Goal: Task Accomplishment & Management: Manage account settings

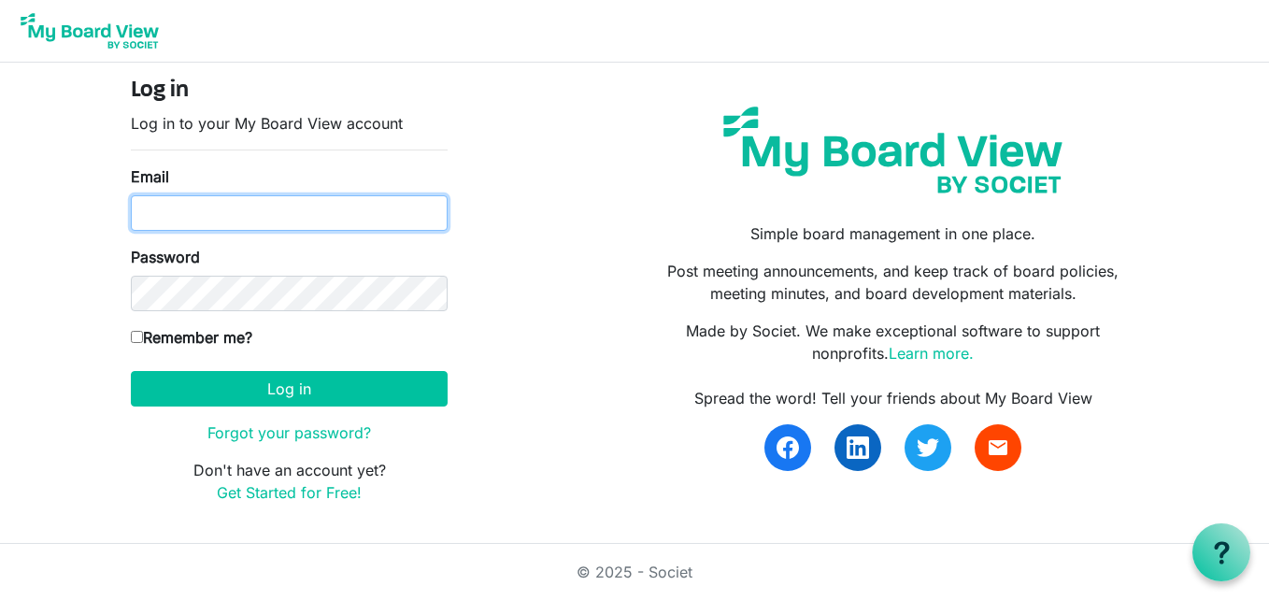
click at [211, 217] on input "Email" at bounding box center [289, 213] width 317 height 36
type input "info@creativecommunityimpact.ca"
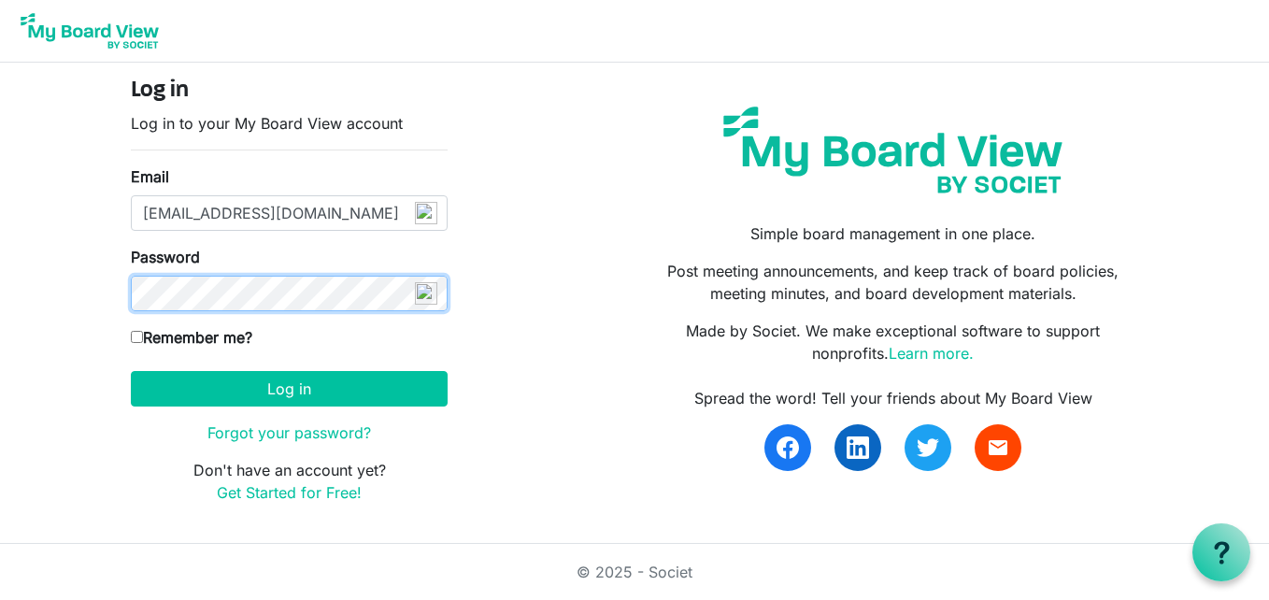
click at [131, 371] on button "Log in" at bounding box center [289, 389] width 317 height 36
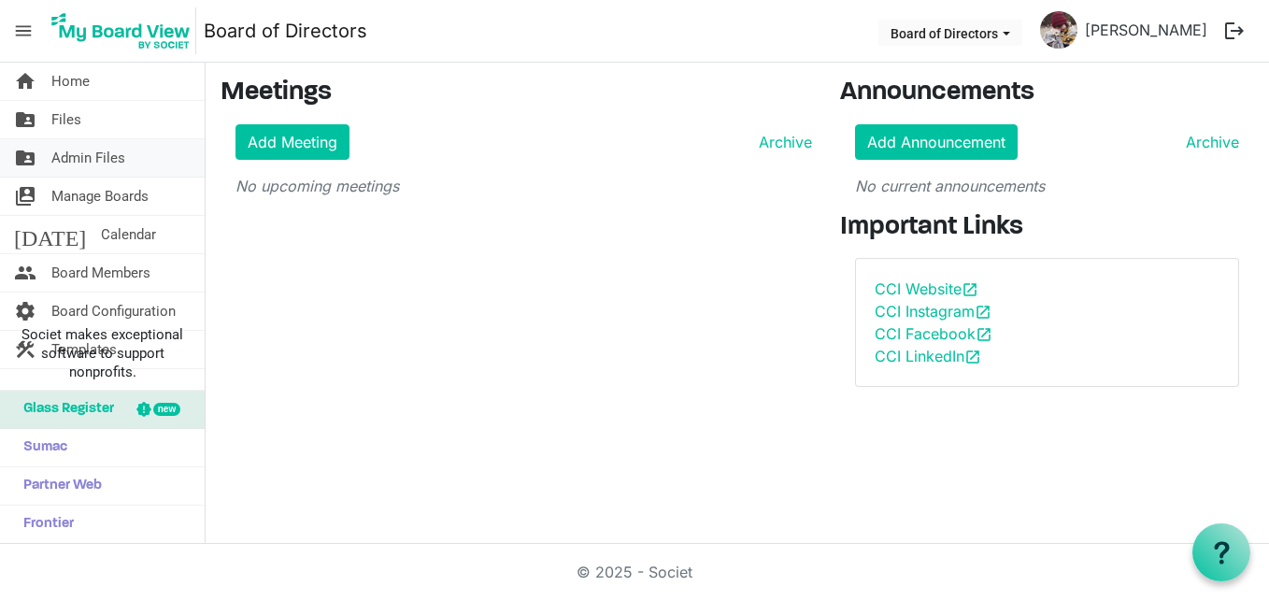
click at [101, 163] on span "Admin Files" at bounding box center [88, 157] width 74 height 37
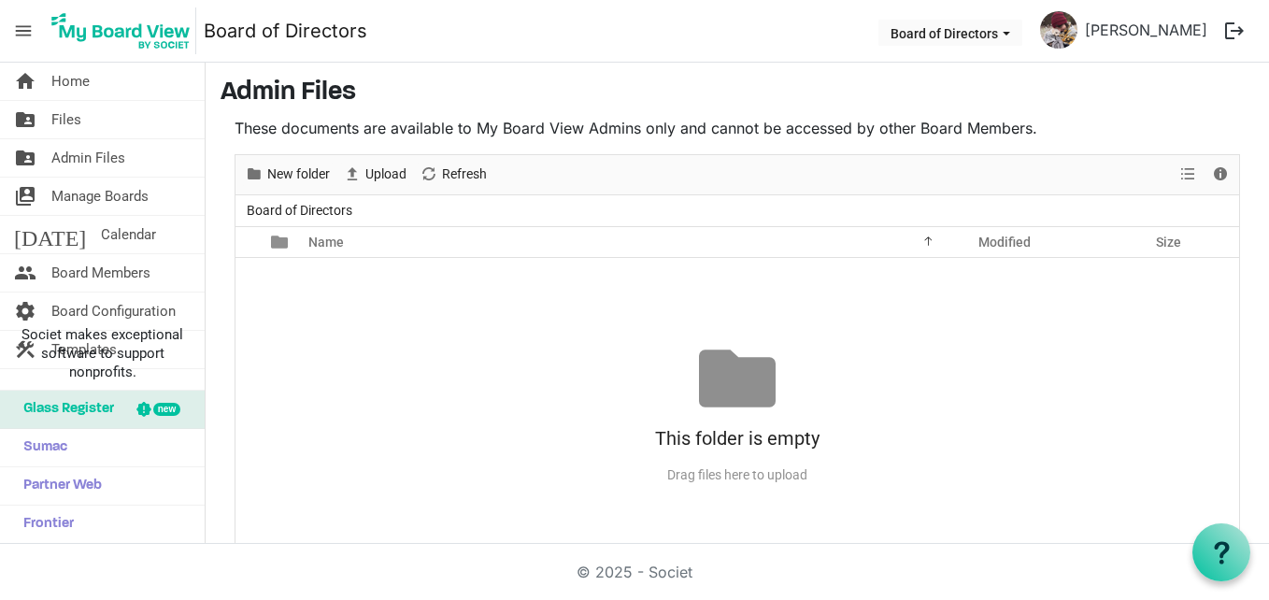
click at [71, 412] on span "Glass Register" at bounding box center [64, 409] width 100 height 37
click at [98, 126] on link "folder_shared Files" at bounding box center [102, 119] width 205 height 37
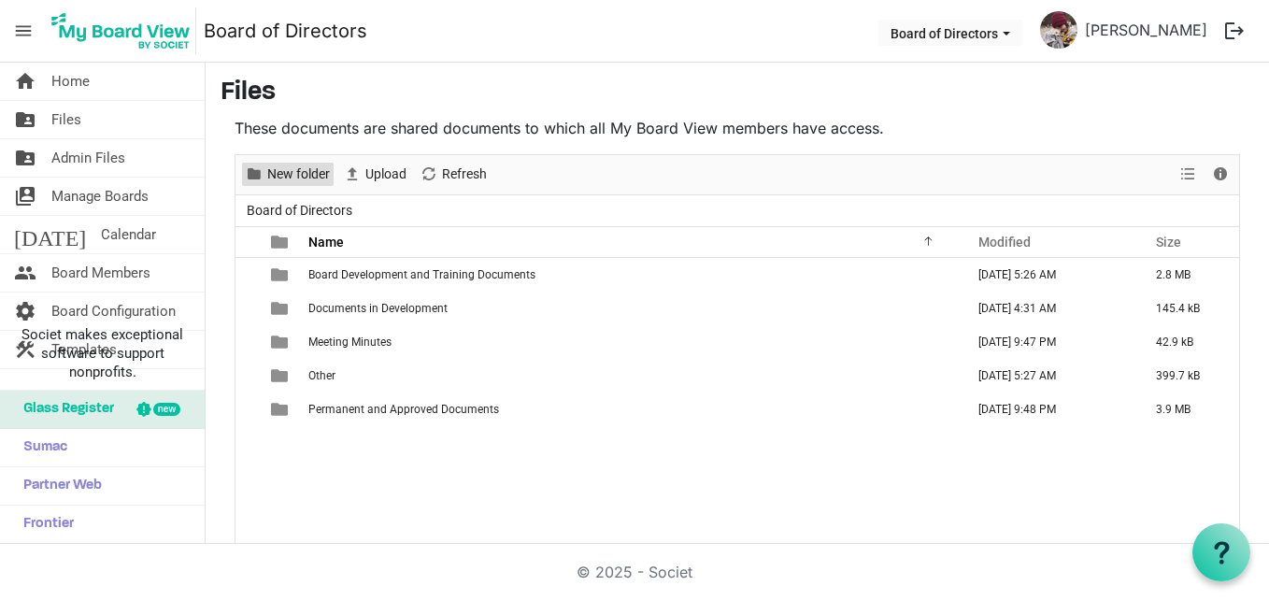
click at [307, 169] on span "New folder" at bounding box center [298, 174] width 66 height 23
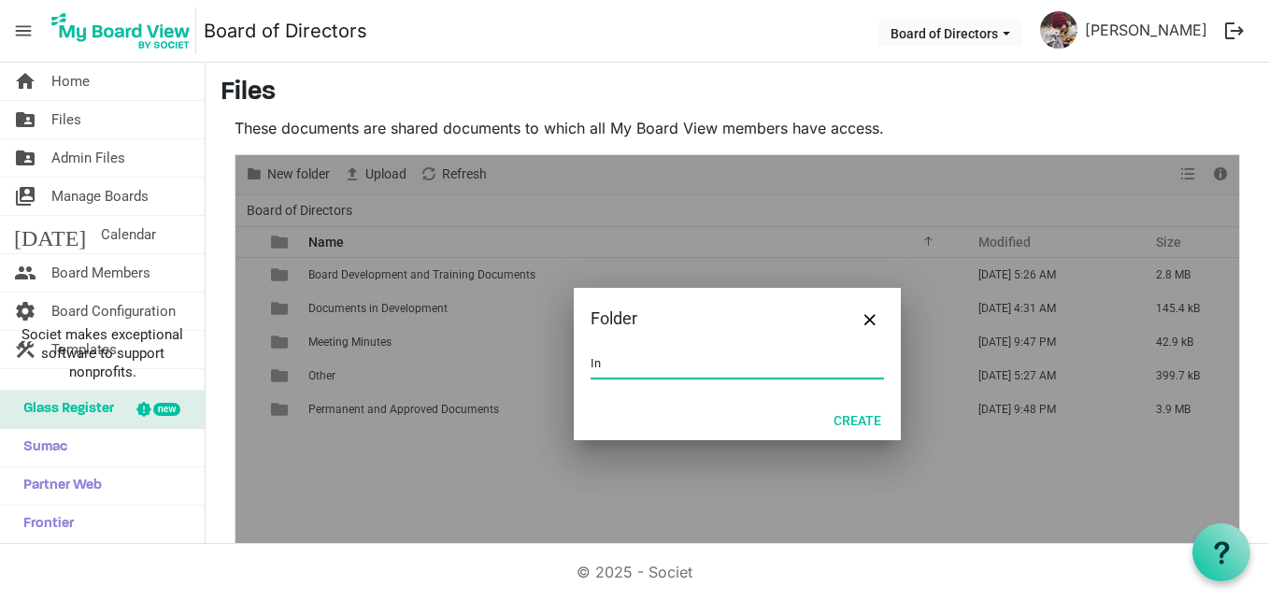
type input "I"
type input "Internal Records"
click at [849, 416] on button "Create" at bounding box center [858, 420] width 72 height 26
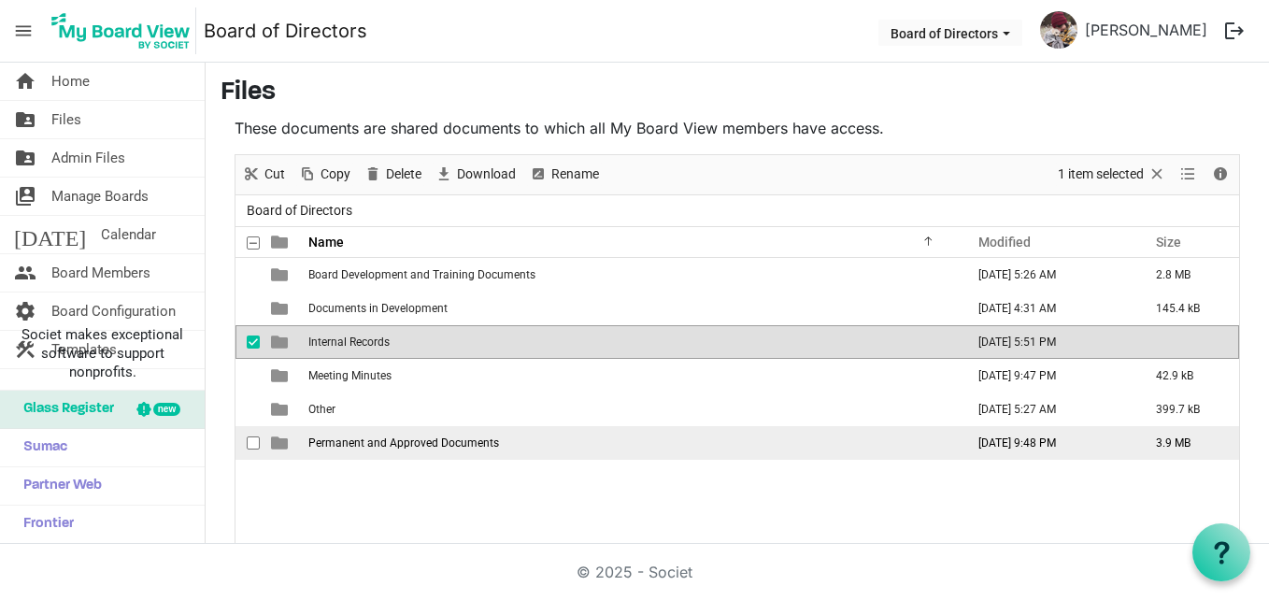
click at [483, 448] on span "Permanent and Approved Documents" at bounding box center [403, 442] width 191 height 13
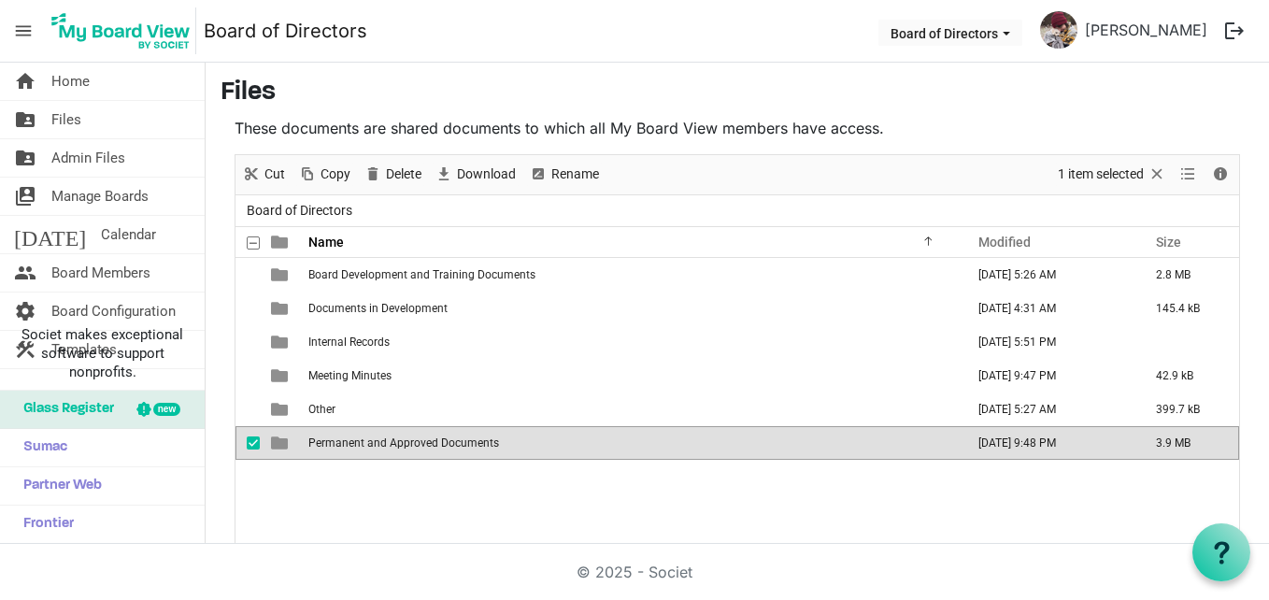
click at [539, 436] on td "Permanent and Approved Documents" at bounding box center [631, 443] width 656 height 34
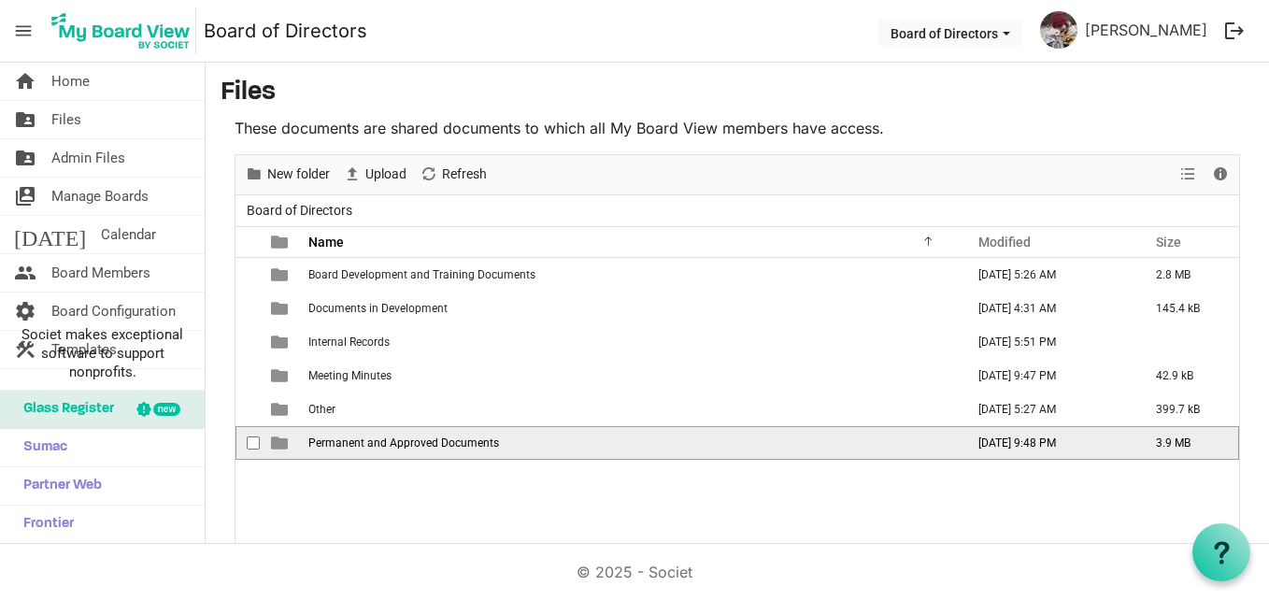
click at [539, 436] on td "Permanent and Approved Documents" at bounding box center [631, 443] width 656 height 34
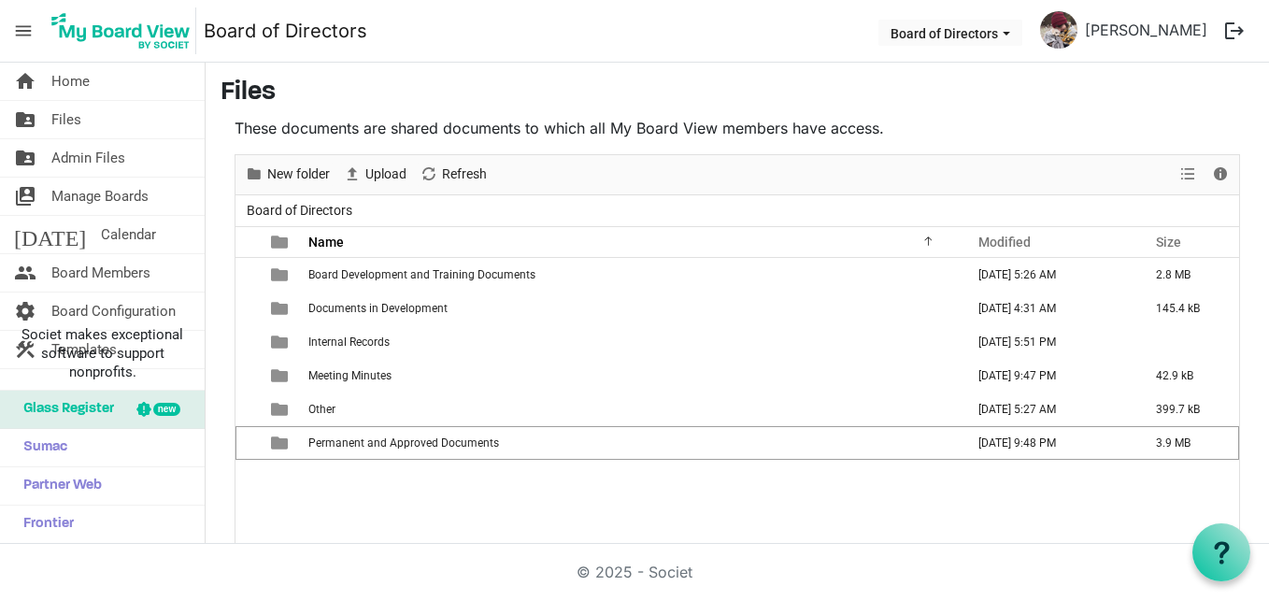
scroll to position [30, 0]
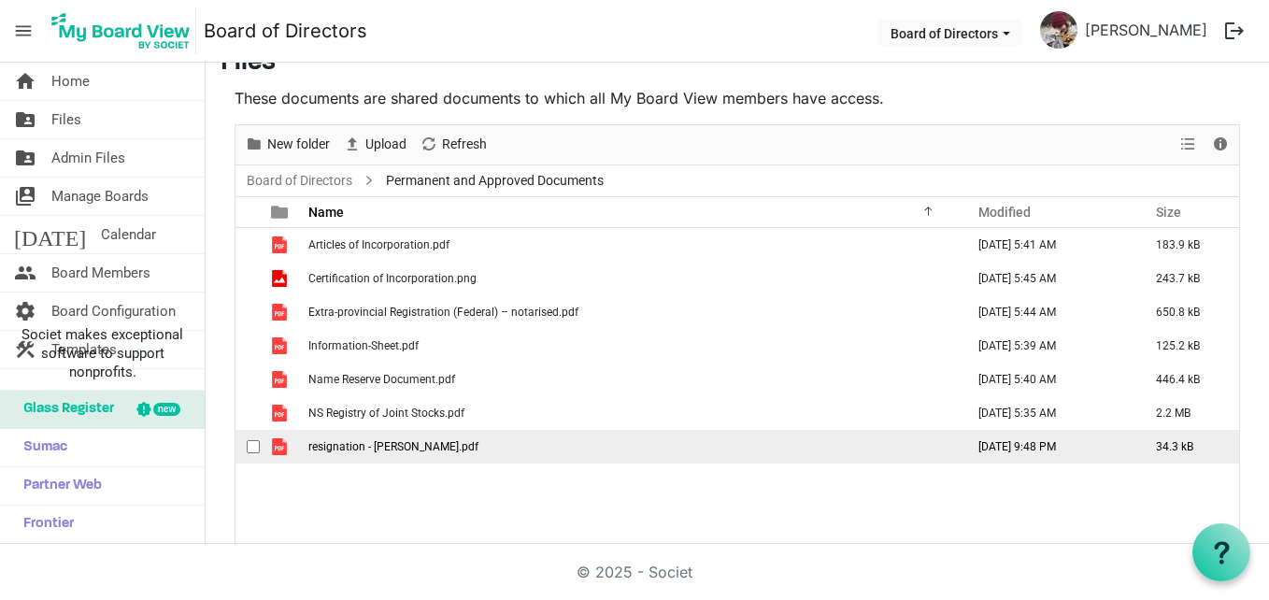
click at [419, 440] on span "resignation - Robert Howlett.pdf" at bounding box center [393, 446] width 170 height 13
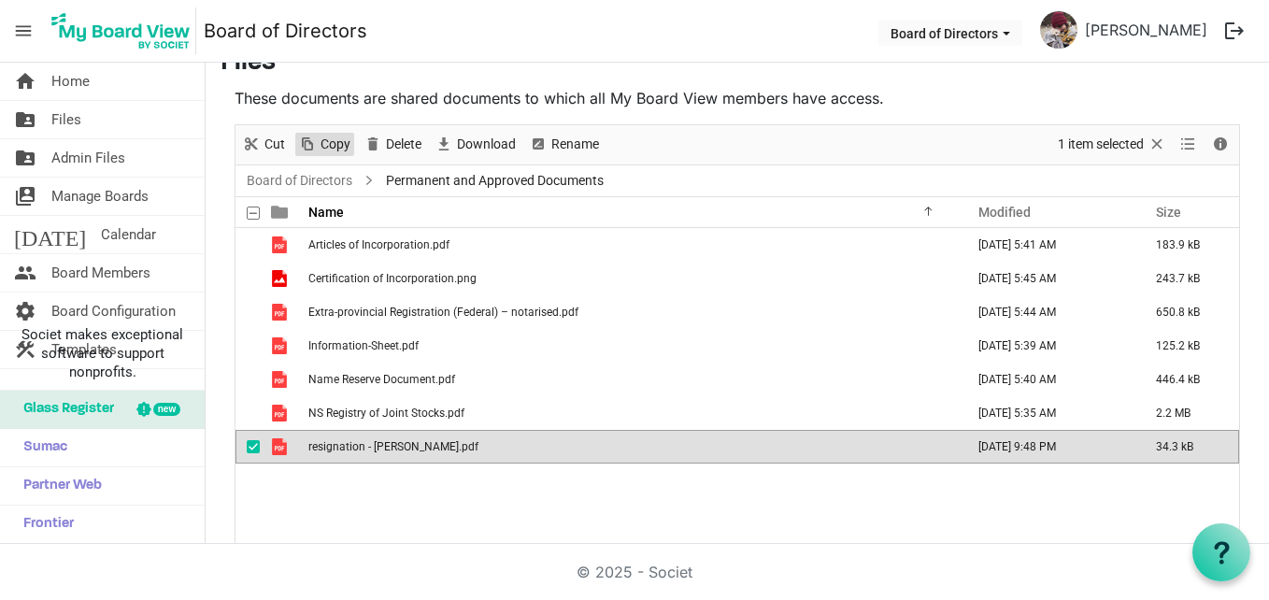
click at [320, 140] on span "Copy" at bounding box center [336, 144] width 34 height 23
click at [80, 117] on span "Files" at bounding box center [66, 119] width 30 height 37
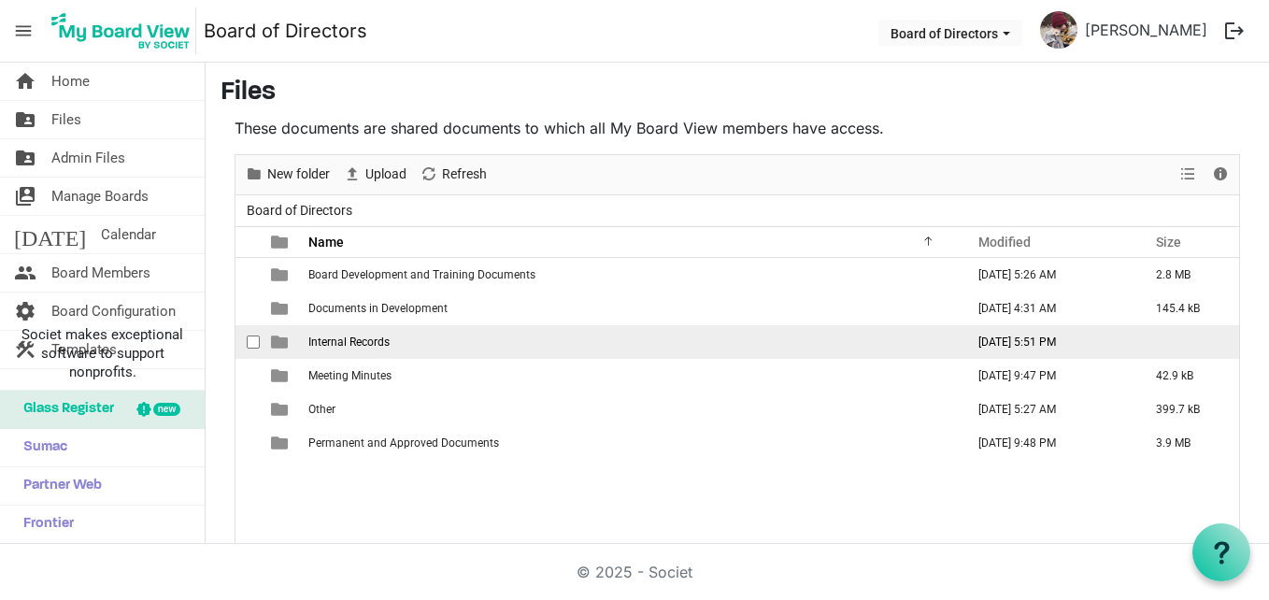
click at [363, 341] on span "Internal Records" at bounding box center [348, 342] width 81 height 13
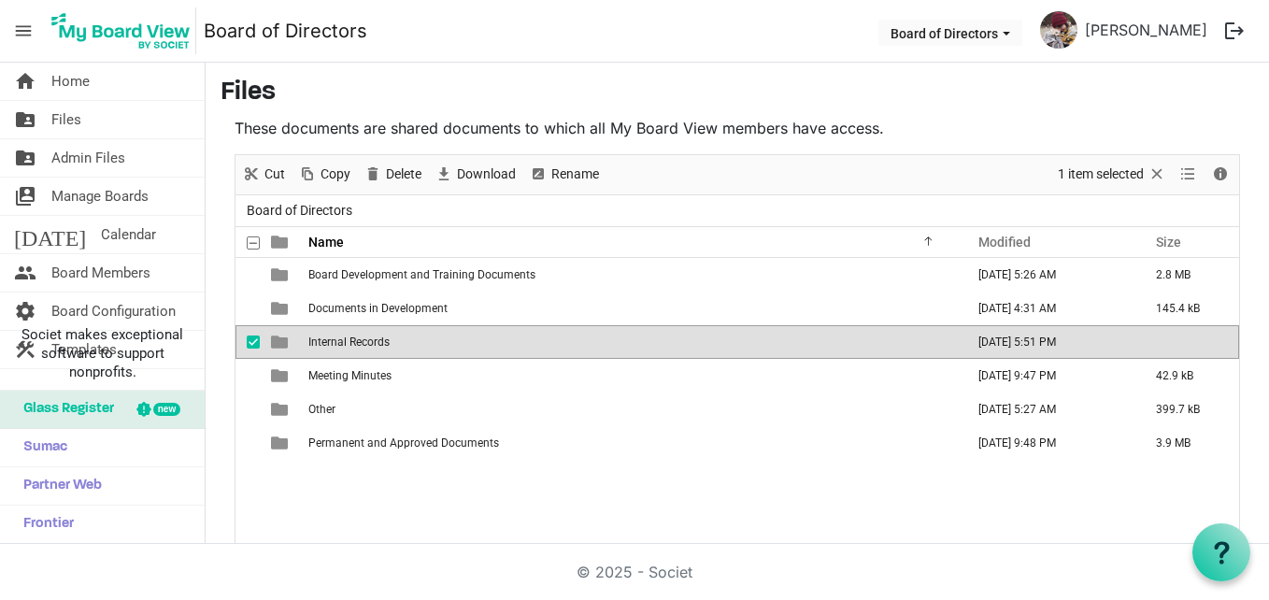
click at [363, 341] on span "Internal Records" at bounding box center [348, 342] width 81 height 13
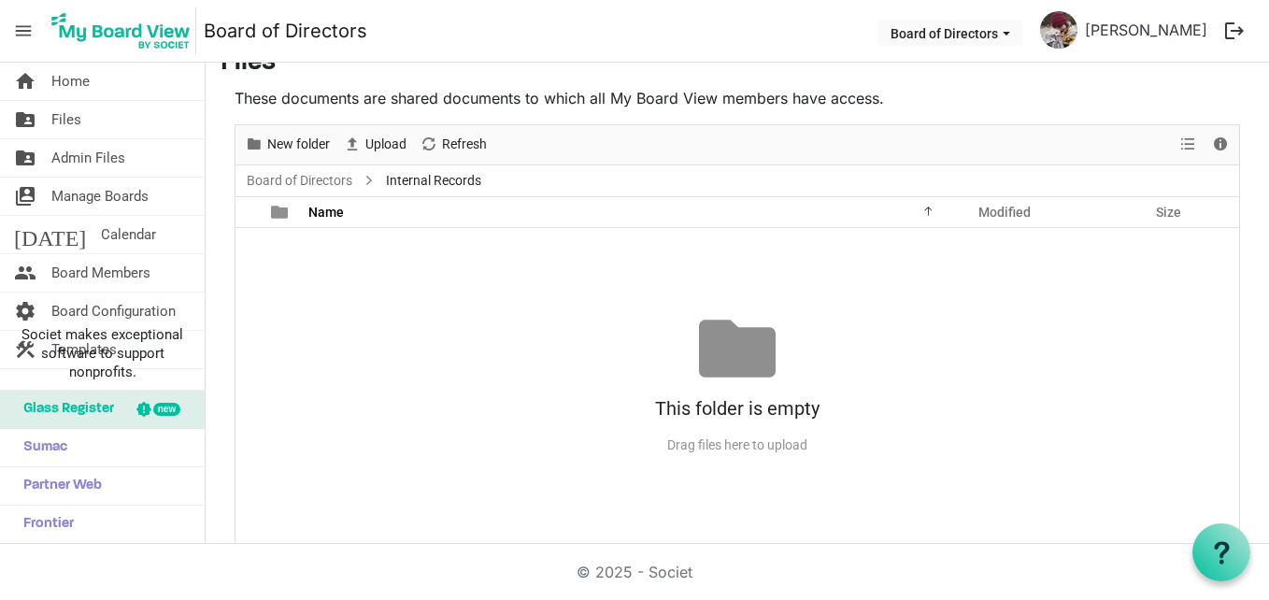
click at [506, 263] on div "No records to display This folder is empty Drag files here to upload" at bounding box center [738, 386] width 1004 height 316
click at [370, 154] on span "Upload" at bounding box center [386, 144] width 45 height 23
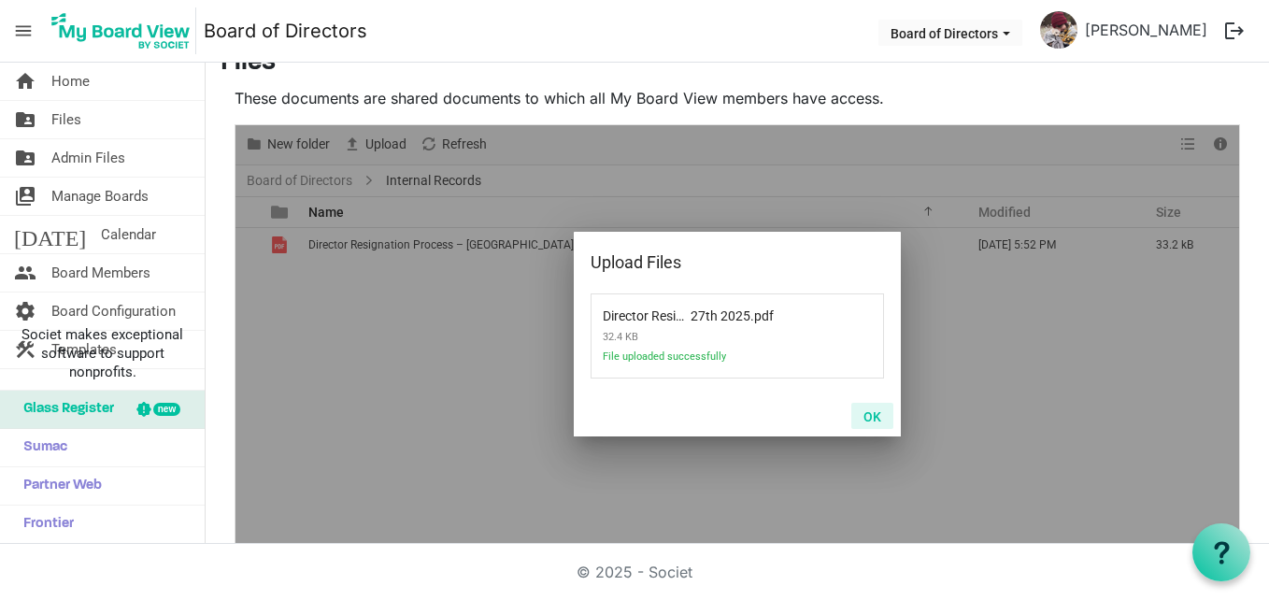
click at [865, 418] on button "OK" at bounding box center [872, 416] width 42 height 26
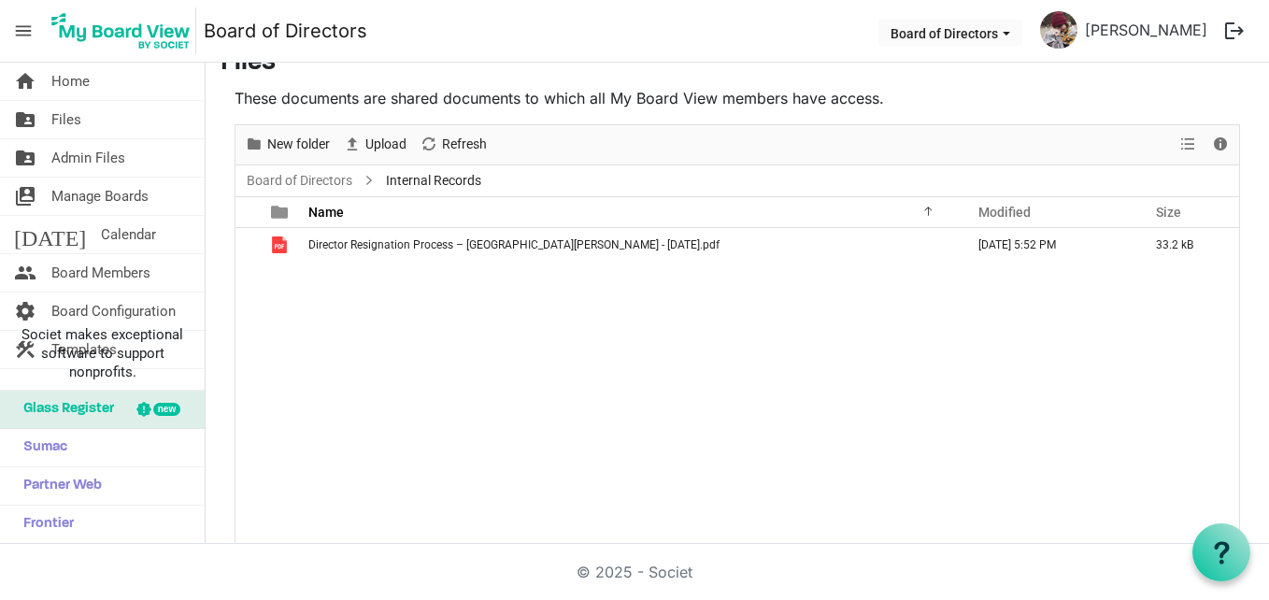
click at [1107, 363] on div "Director Resignation Process – Israel Ekanem - Aug 27th 2025.pdf August 27, 202…" at bounding box center [738, 386] width 1004 height 316
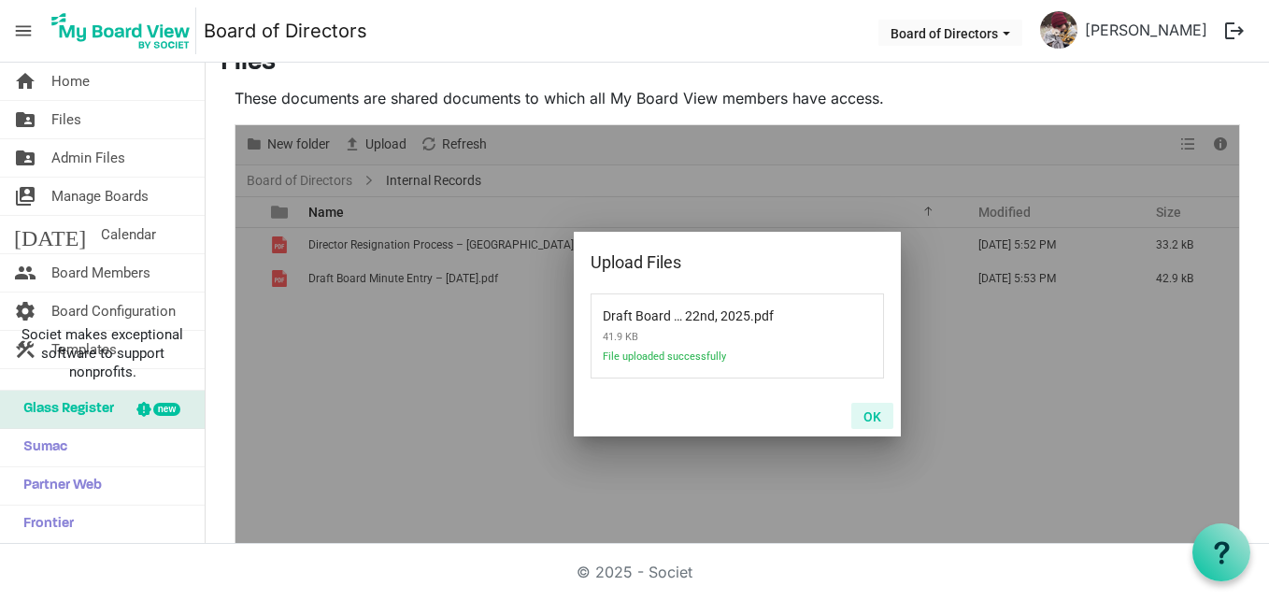
click at [867, 420] on button "OK" at bounding box center [872, 416] width 42 height 26
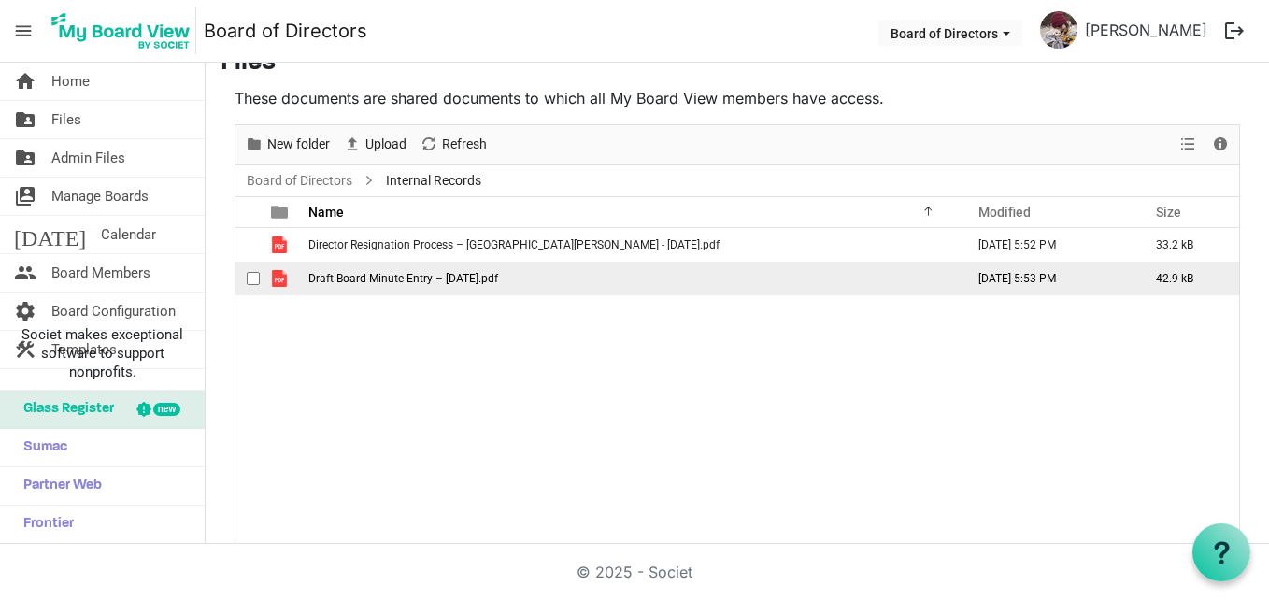
click at [488, 277] on span "Draft Board Minute Entry – Aug 22nd, 2025.pdf" at bounding box center [403, 278] width 190 height 13
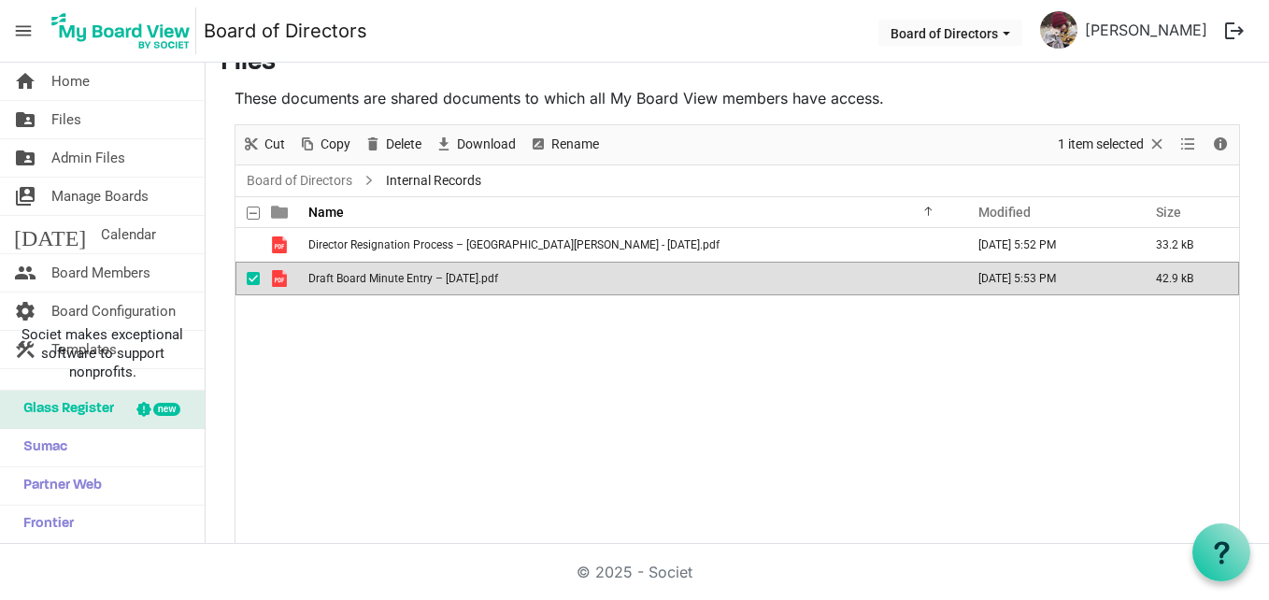
click at [490, 277] on span "Draft Board Minute Entry – Aug 22nd, 2025.pdf" at bounding box center [403, 278] width 190 height 13
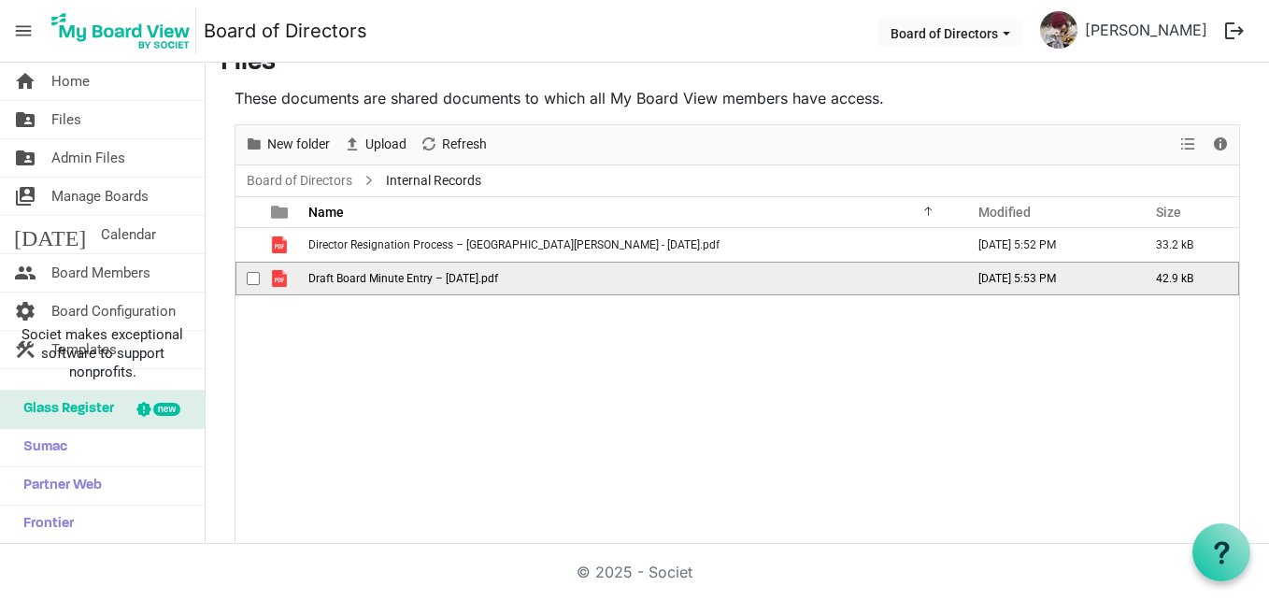
click at [498, 278] on span "Draft Board Minute Entry – Aug 22nd, 2025.pdf" at bounding box center [403, 278] width 190 height 13
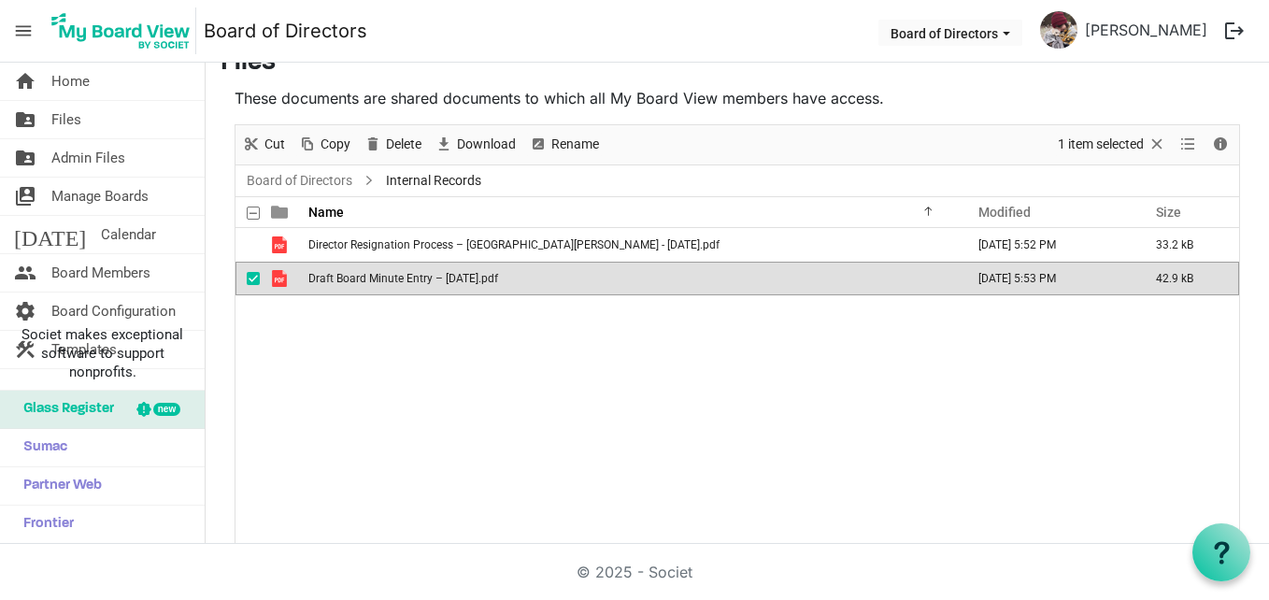
click at [579, 464] on div "Director Resignation Process – Israel Ekanem - Aug 27th 2025.pdf August 27, 202…" at bounding box center [738, 386] width 1004 height 316
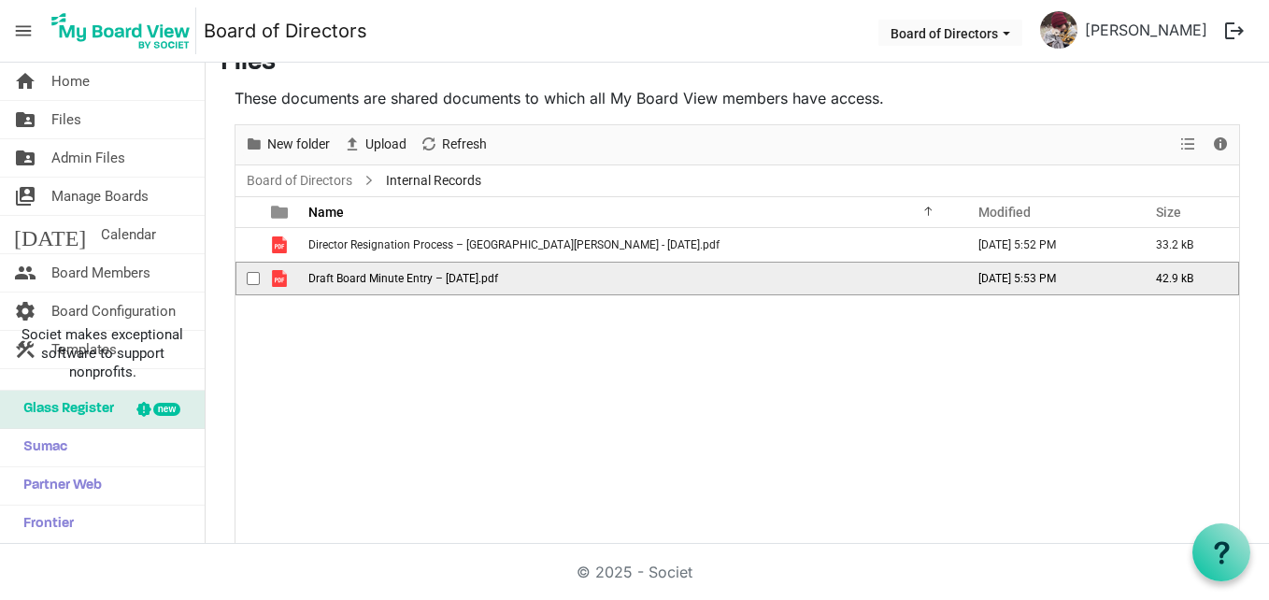
click at [414, 274] on span "Draft Board Minute Entry – Aug 22nd, 2025.pdf" at bounding box center [403, 278] width 190 height 13
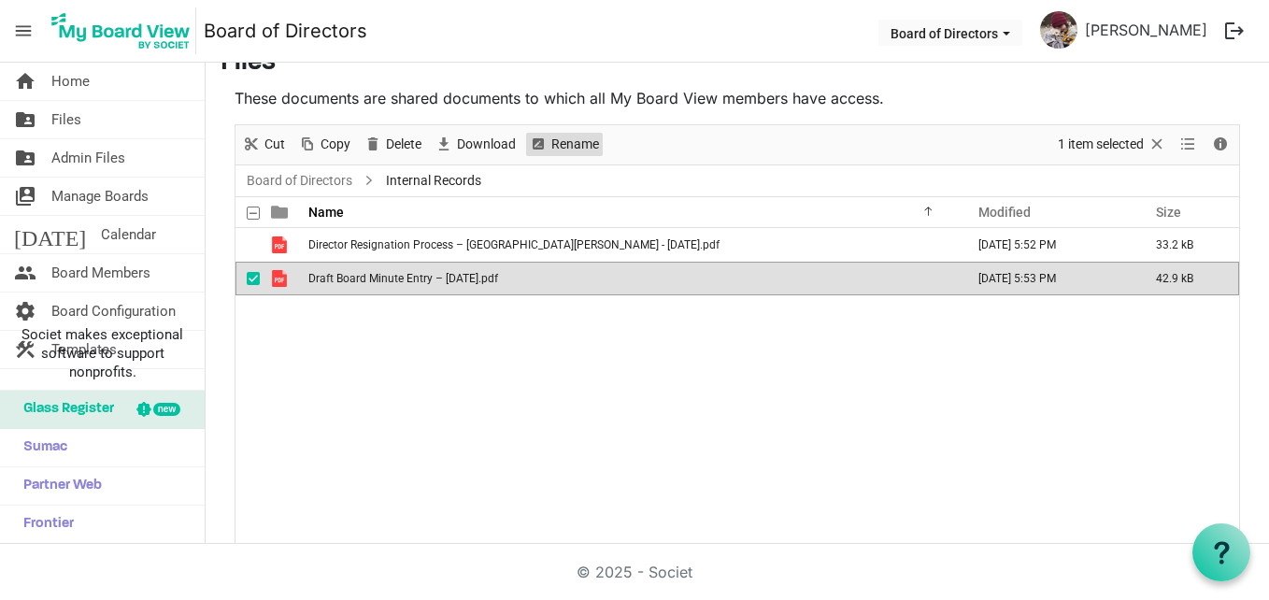
click at [561, 148] on span "Rename" at bounding box center [575, 144] width 51 height 23
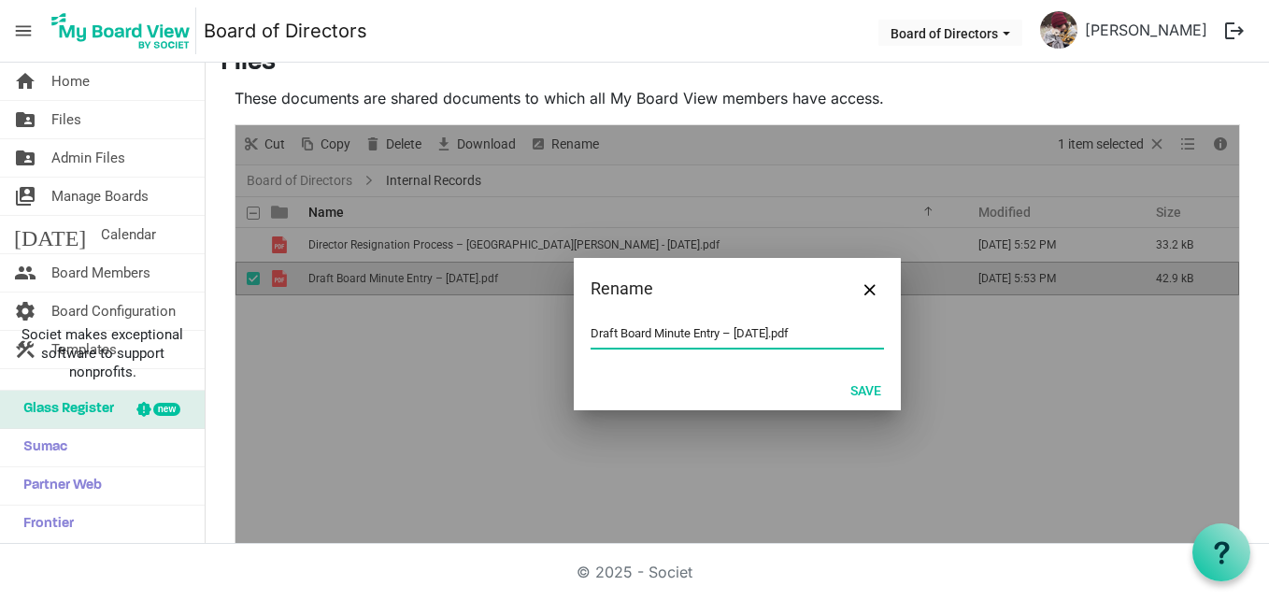
click at [692, 337] on input "Draft Board Minute Entry – Aug 22nd, 2025.pdf" at bounding box center [737, 334] width 293 height 28
drag, startPoint x: 777, startPoint y: 331, endPoint x: 19, endPoint y: 287, distance: 759.2
click at [506, 289] on div "Rename Draft Board Minute Entry – Aug 22nd, 2025.pdf Save" at bounding box center [738, 334] width 1004 height 419
drag, startPoint x: 667, startPoint y: 331, endPoint x: 556, endPoint y: 359, distance: 114.7
click at [556, 359] on div "Rename Robert Howlett Registation Process Save" at bounding box center [738, 334] width 1004 height 419
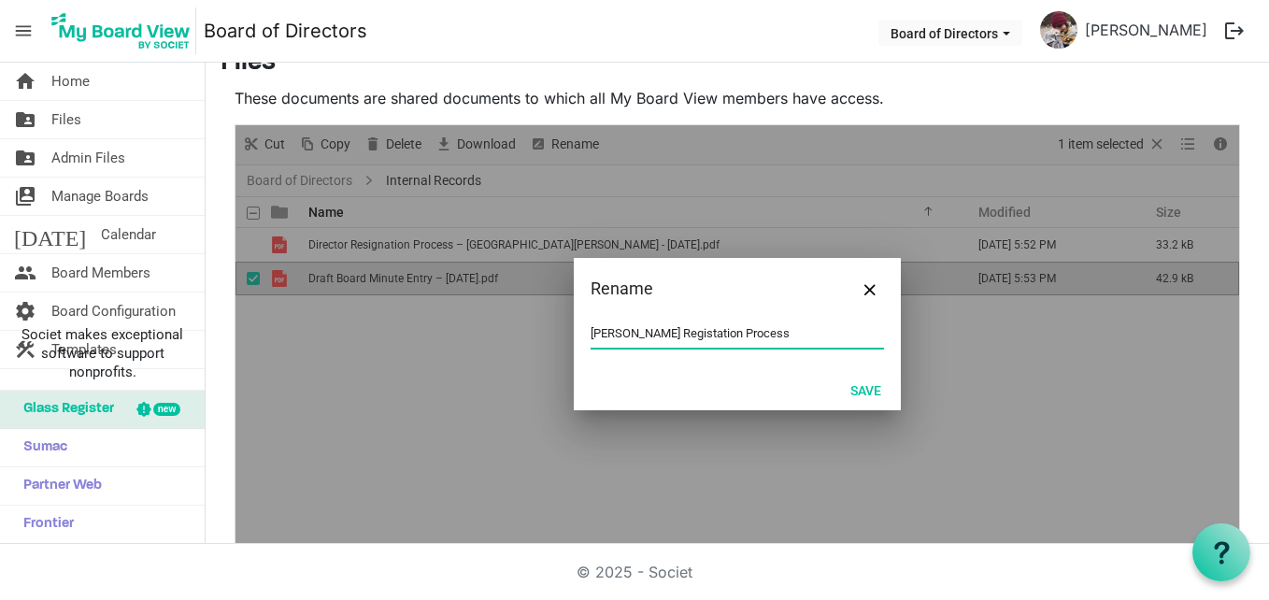
click at [798, 333] on input "Robert Howlett Registation Process" at bounding box center [737, 334] width 293 height 28
click at [777, 335] on input "Robert Howlett Registation ProcessRobert Howlett" at bounding box center [737, 334] width 293 height 28
drag, startPoint x: 664, startPoint y: 334, endPoint x: 135, endPoint y: 301, distance: 530.9
click at [435, 312] on div "Rename Robert Howlett Registation Process- Robert Howlett Save" at bounding box center [738, 334] width 1004 height 419
click at [644, 334] on input "Director Registation Process- Robert Howlett" at bounding box center [737, 334] width 293 height 28
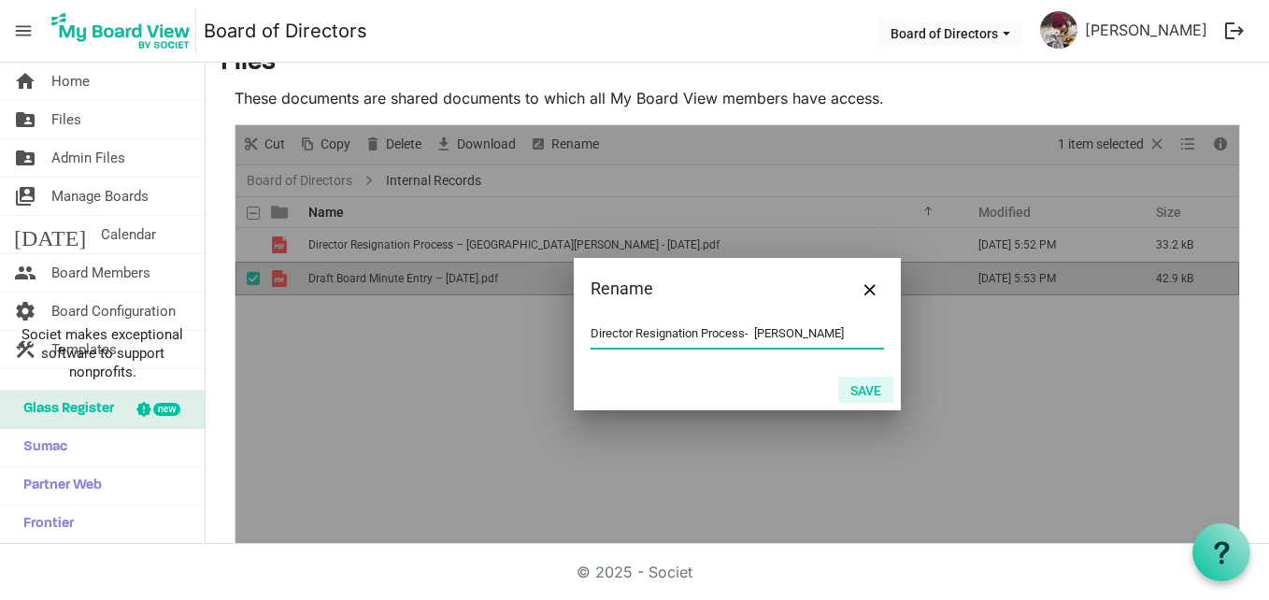
click at [875, 392] on button "Save" at bounding box center [865, 390] width 55 height 26
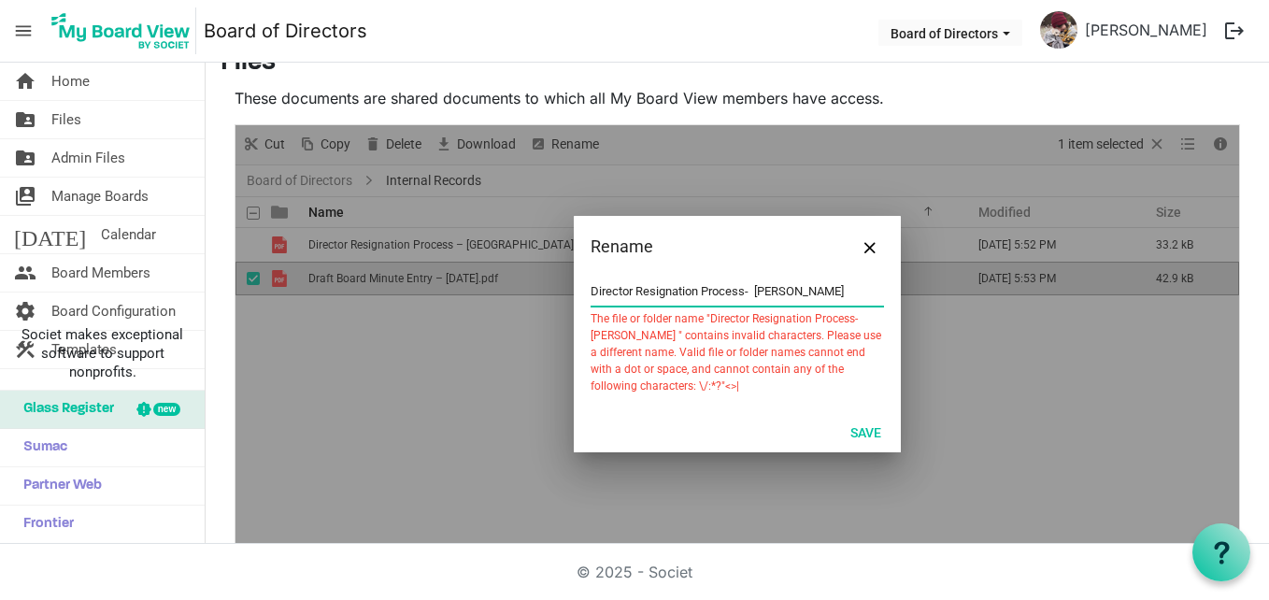
click at [740, 288] on input "Director Resignation Process- Robert Howlett" at bounding box center [737, 292] width 293 height 28
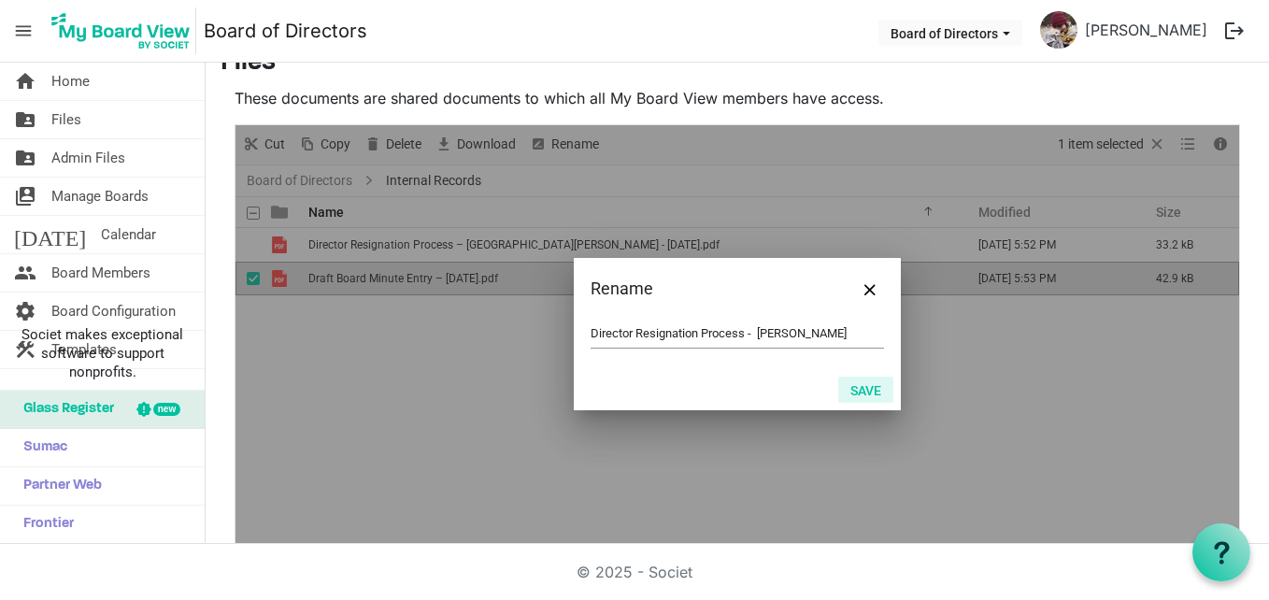
click at [859, 380] on button "Save" at bounding box center [865, 390] width 55 height 26
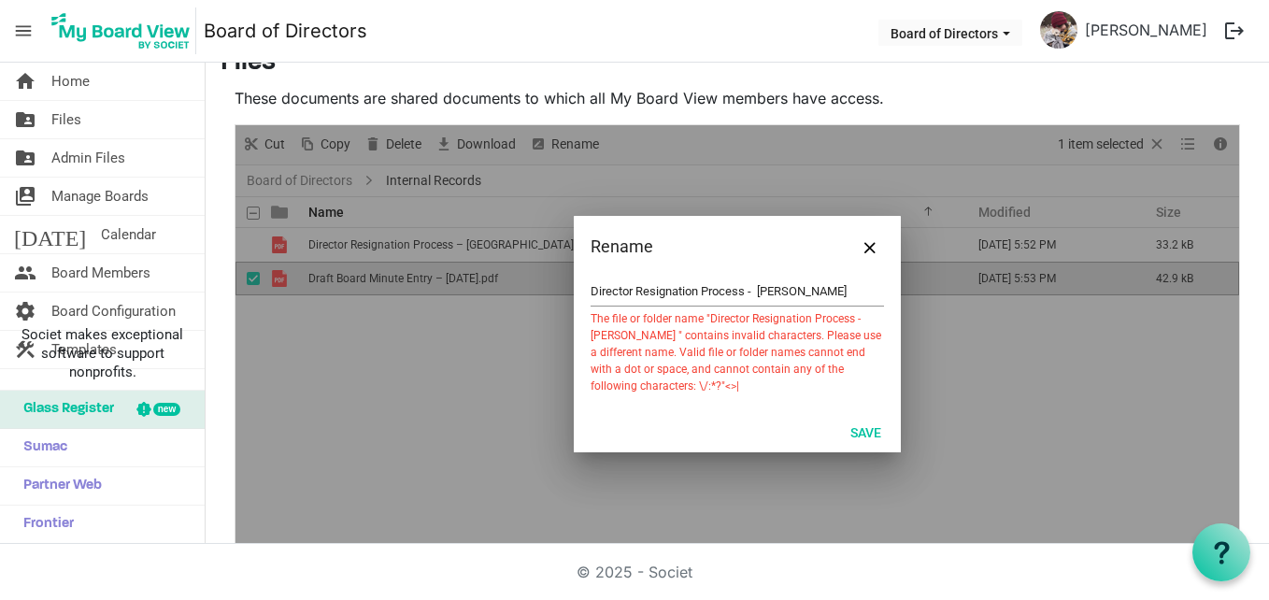
click at [701, 285] on input "Director Resignation Process - Robert Howlett" at bounding box center [737, 292] width 293 height 28
click at [591, 291] on input "Director Resignation Process - Robert Howlett" at bounding box center [737, 292] width 293 height 28
click at [855, 286] on input "Director Resignation Process - Robert Howlett" at bounding box center [737, 292] width 293 height 28
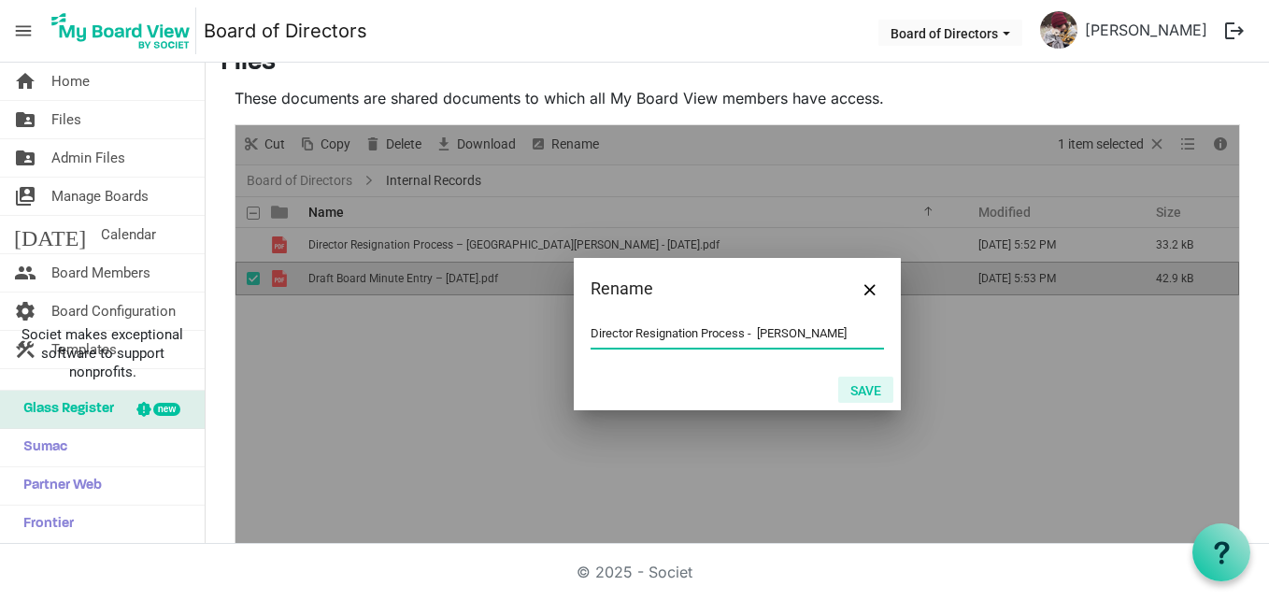
click at [858, 388] on button "Save" at bounding box center [865, 390] width 55 height 26
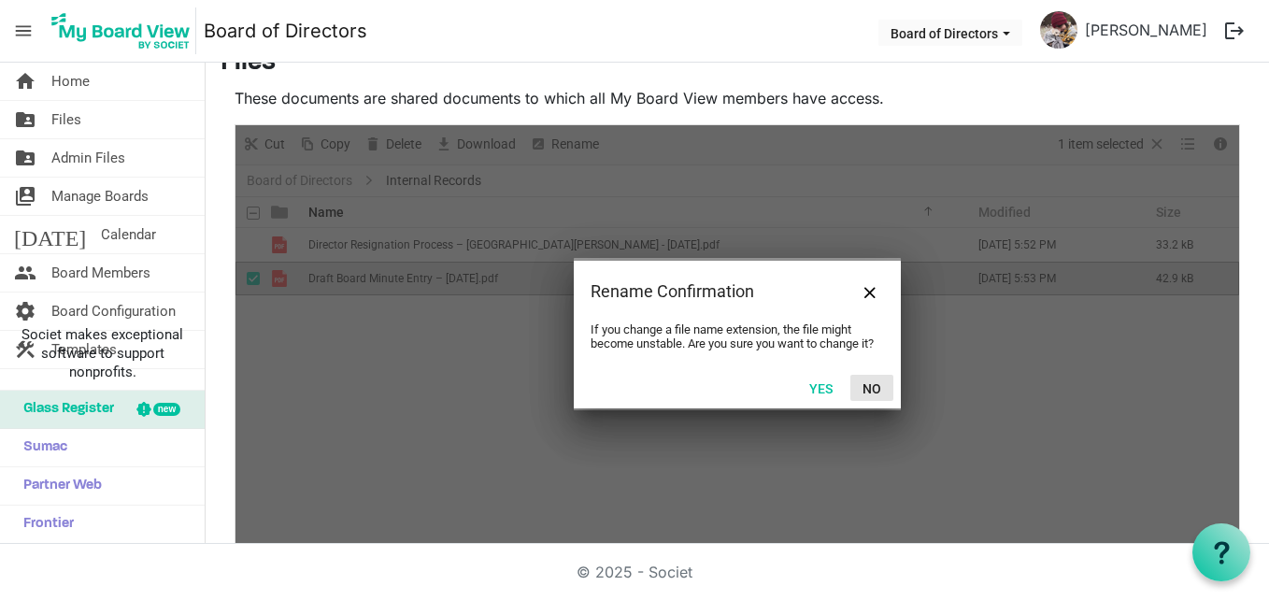
click at [864, 390] on button "No" at bounding box center [871, 388] width 43 height 26
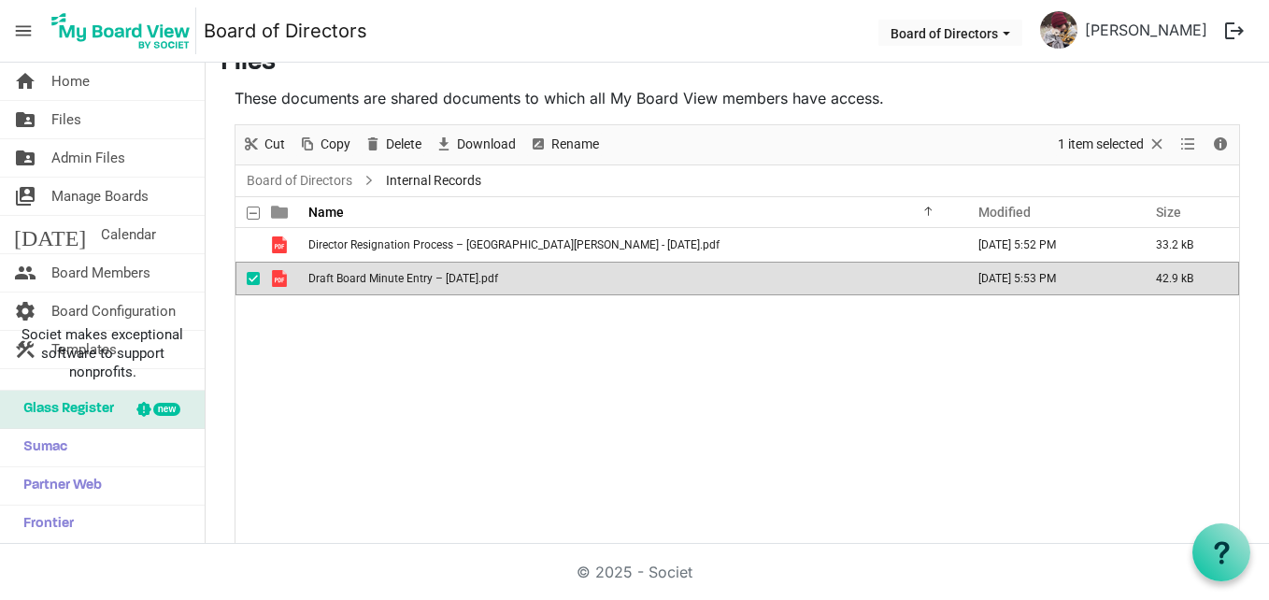
click at [498, 278] on span "Draft Board Minute Entry – Aug 22nd, 2025.pdf" at bounding box center [403, 278] width 190 height 13
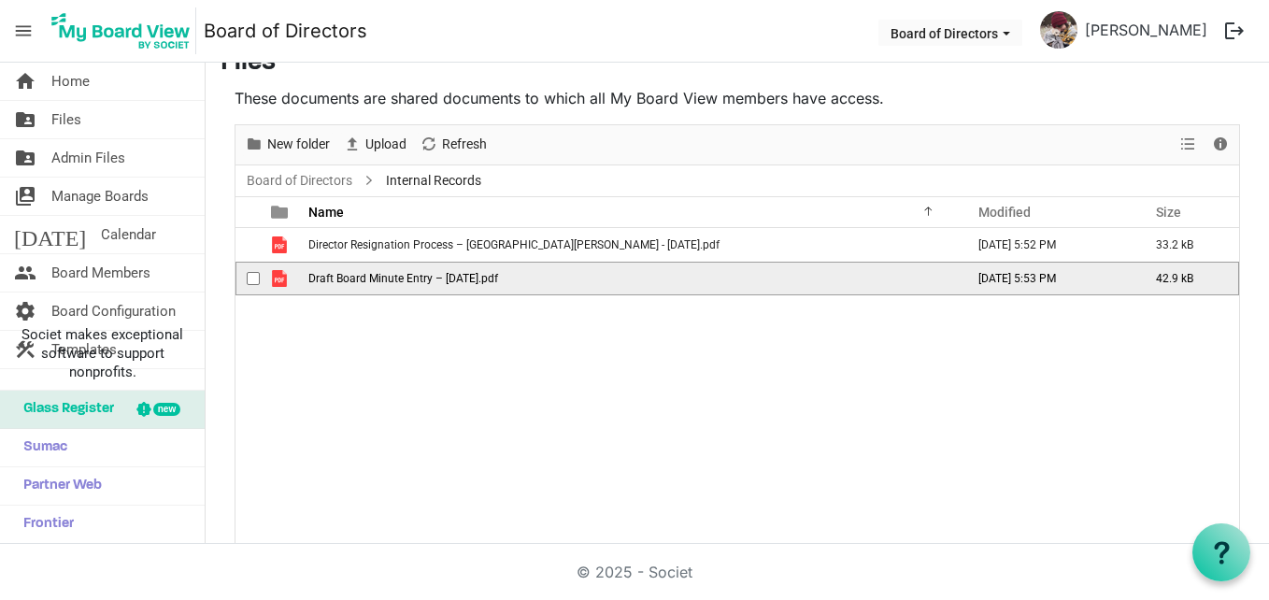
click at [498, 283] on span "Draft Board Minute Entry – Aug 22nd, 2025.pdf" at bounding box center [403, 278] width 190 height 13
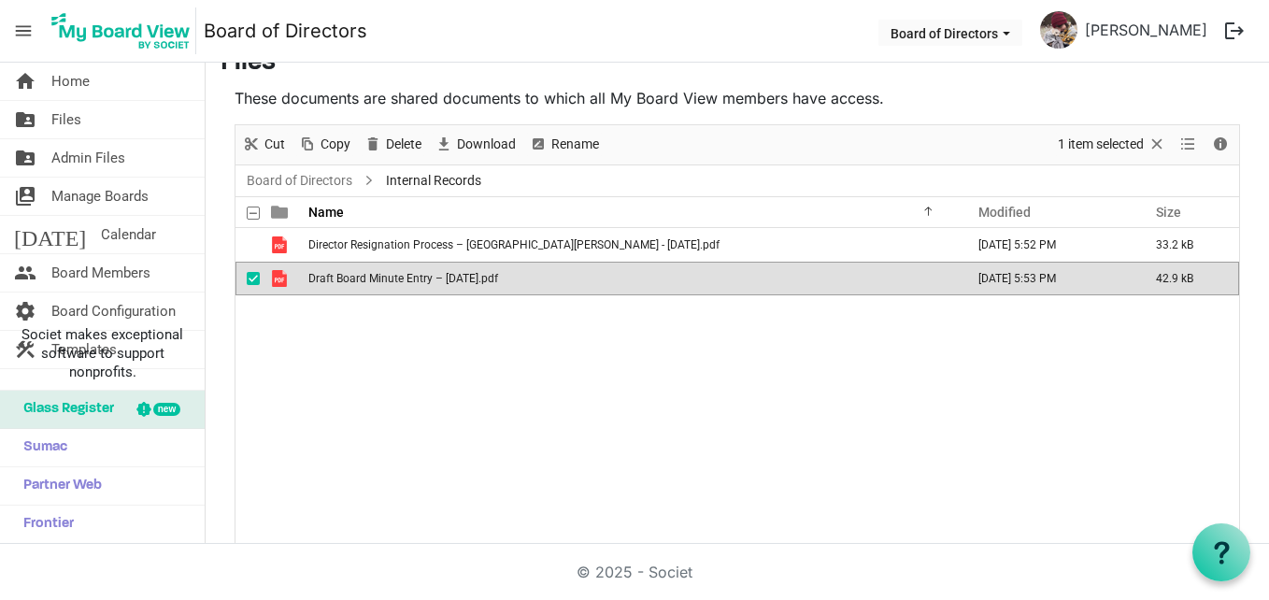
click at [498, 283] on span "Draft Board Minute Entry – Aug 22nd, 2025.pdf" at bounding box center [403, 278] width 190 height 13
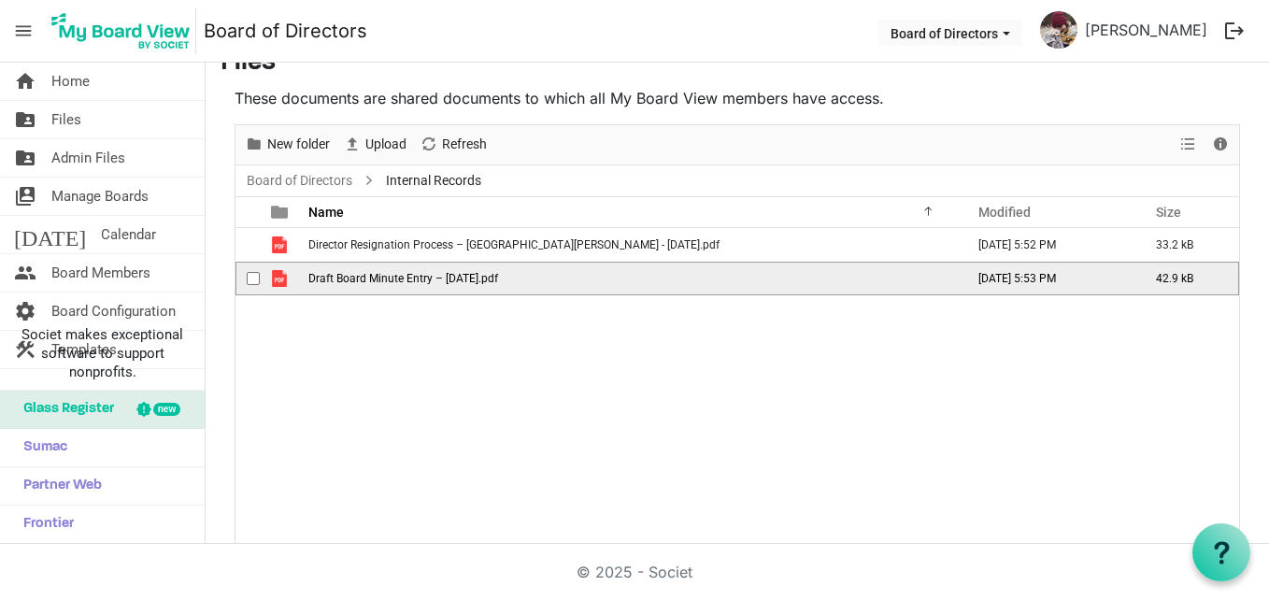
click at [498, 283] on span "Draft Board Minute Entry – Aug 22nd, 2025.pdf" at bounding box center [403, 278] width 190 height 13
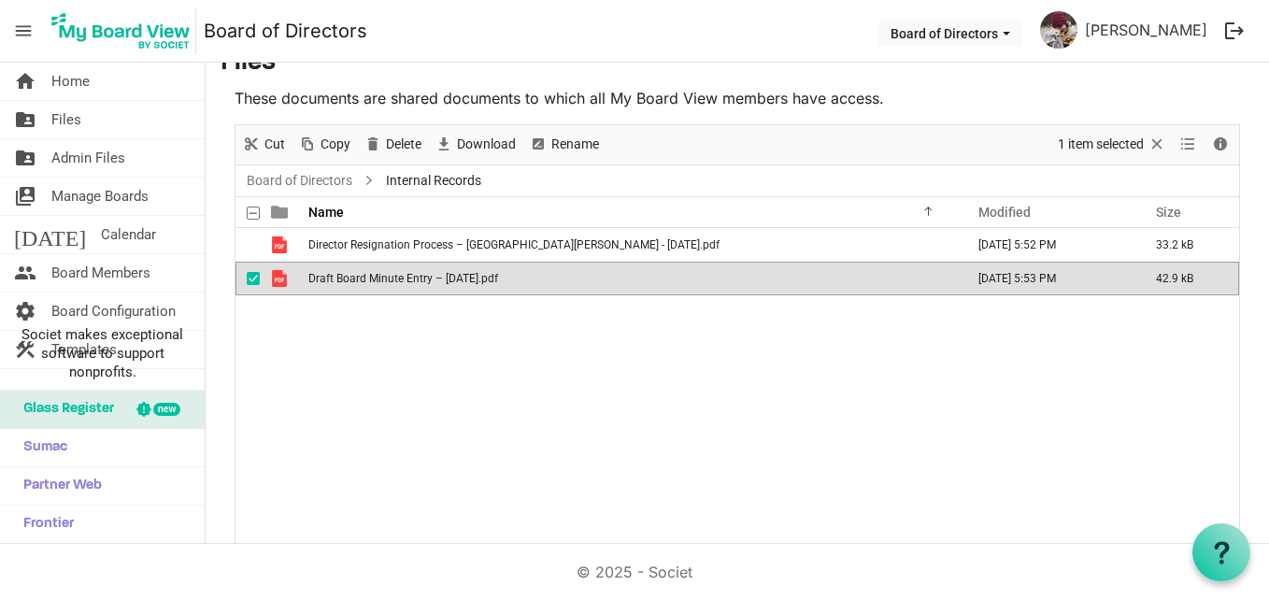
click at [549, 355] on div "Director Resignation Process – Israel Ekanem - Aug 27th 2025.pdf August 27, 202…" at bounding box center [738, 386] width 1004 height 316
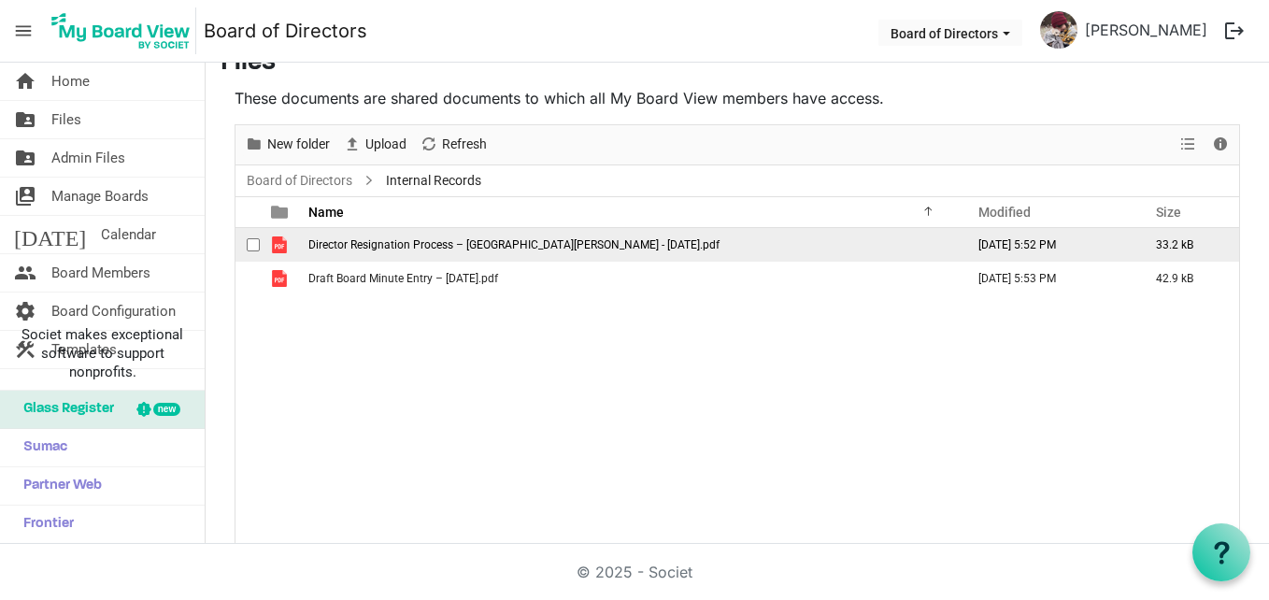
click at [372, 252] on td "Director Resignation Process – Israel Ekanem - Aug 27th 2025.pdf" at bounding box center [631, 245] width 656 height 34
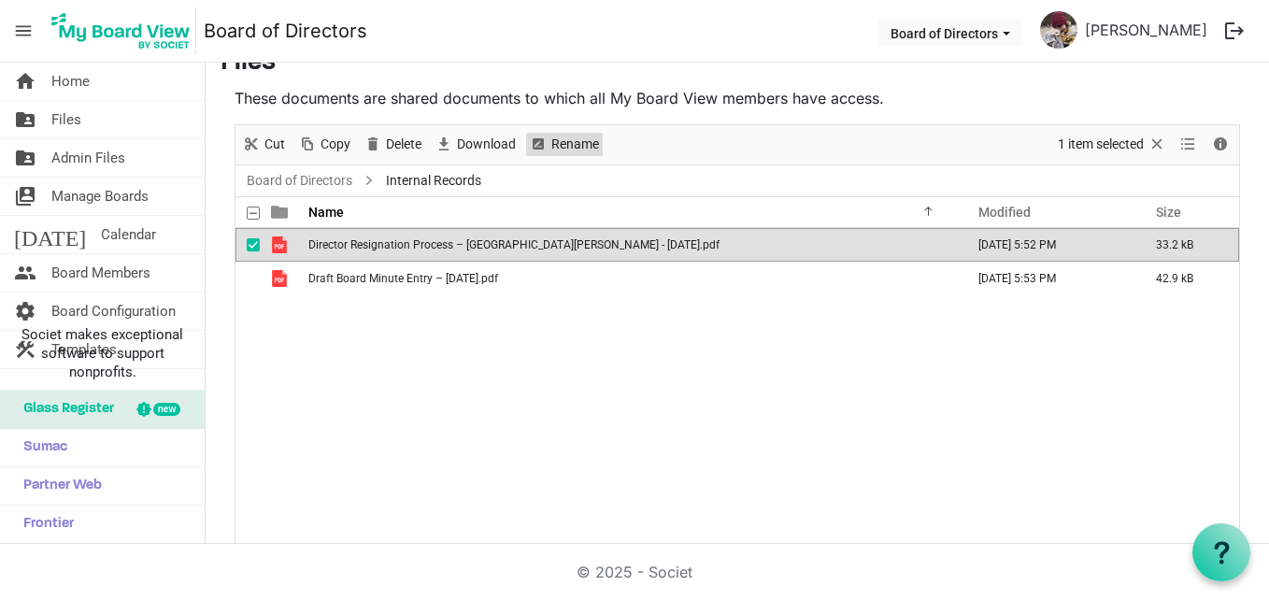
click at [569, 141] on span "Rename" at bounding box center [575, 144] width 51 height 23
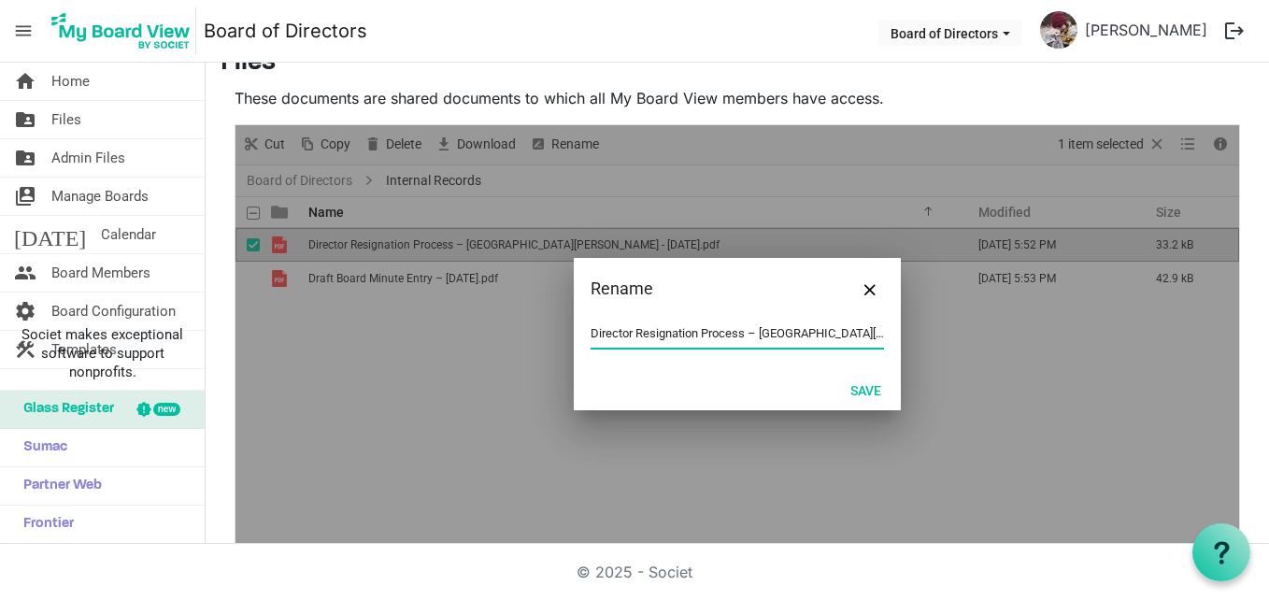
click at [790, 337] on input "Director Resignation Process – Israel Ekanem - Aug 27th 2025.pdf" at bounding box center [737, 334] width 293 height 28
drag, startPoint x: 832, startPoint y: 330, endPoint x: 563, endPoint y: 318, distance: 269.4
click at [563, 318] on div "Rename Director Resignation Process – Israel Ekanem - Aug 27th 2025.pdf Save" at bounding box center [738, 334] width 1004 height 419
click at [865, 293] on span "Close" at bounding box center [870, 289] width 11 height 11
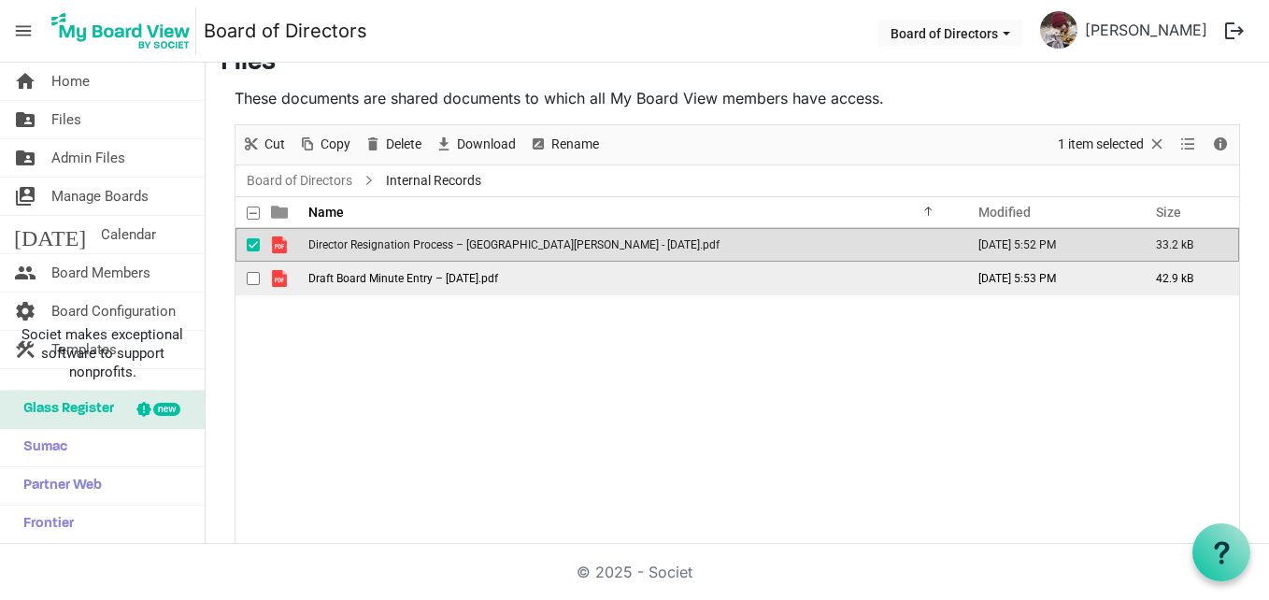
click at [462, 279] on span "Draft Board Minute Entry – Aug 22nd, 2025.pdf" at bounding box center [403, 278] width 190 height 13
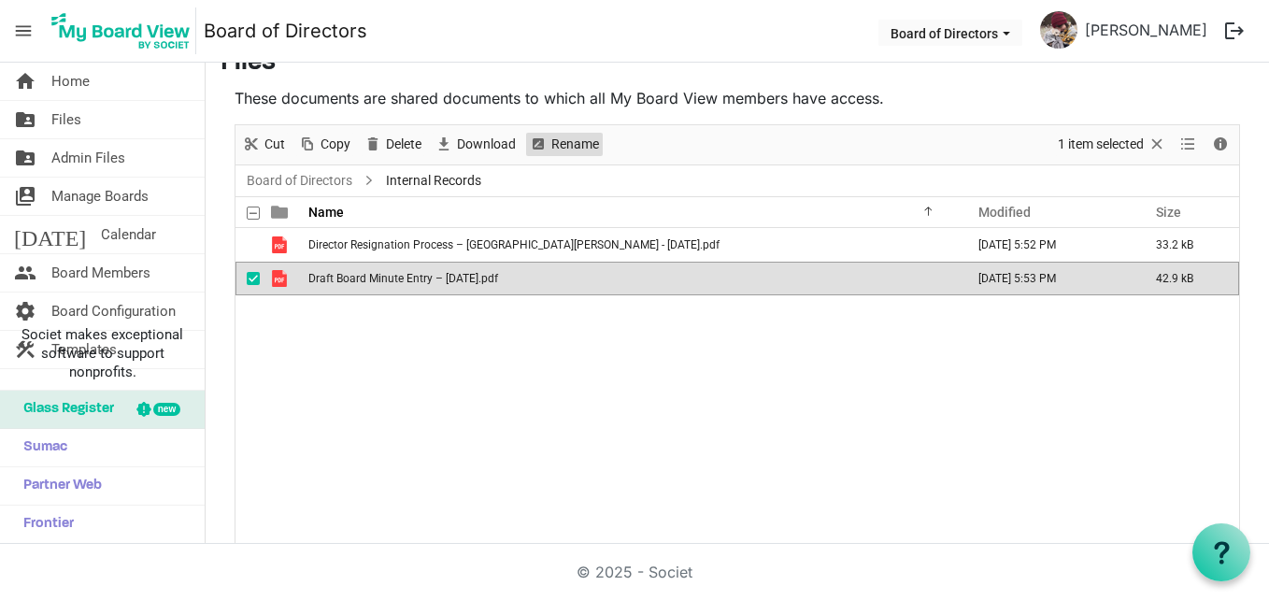
click at [575, 144] on span "Rename" at bounding box center [575, 144] width 51 height 23
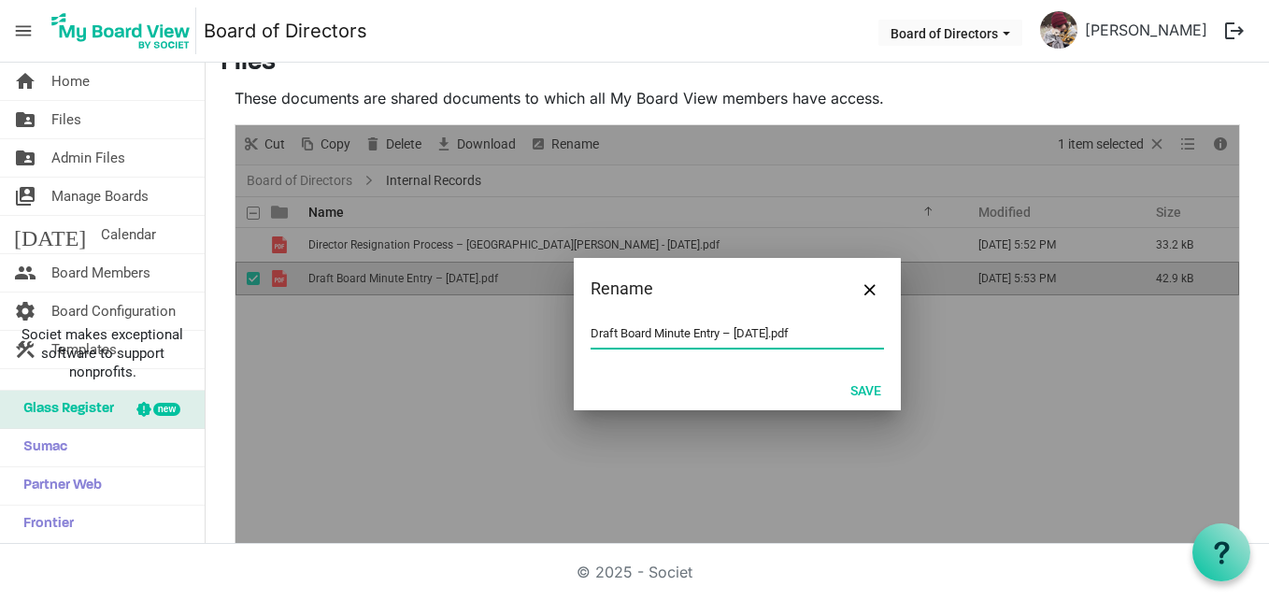
click at [739, 325] on input "Draft Board Minute Entry – Aug 22nd, 2025.pdf" at bounding box center [737, 334] width 293 height 28
drag, startPoint x: 722, startPoint y: 331, endPoint x: 583, endPoint y: 321, distance: 138.7
click at [591, 321] on input "Draft Board Minute Entry – Aug 22nd, 2025.pdf" at bounding box center [737, 334] width 293 height 28
paste input "irector Resignation Process – Israel Ekanem"
click at [591, 321] on input "Director Resignation Process – Israel Ekanem – Aug 22nd, 2025.pdf" at bounding box center [737, 334] width 293 height 28
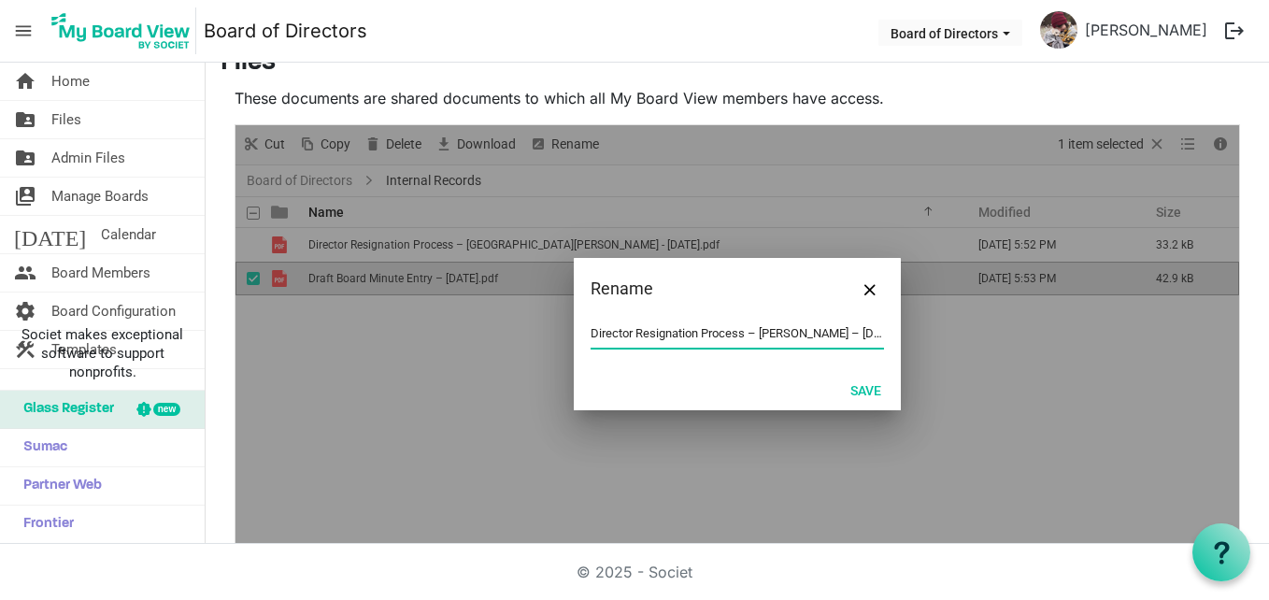
drag, startPoint x: 750, startPoint y: 334, endPoint x: 817, endPoint y: 339, distance: 66.6
click at [832, 340] on input "Director Resignation Process – Israel Ekanem – Aug 22nd, 2025.pdf" at bounding box center [737, 334] width 293 height 28
click at [753, 330] on input "Director Resignation Process –Robert Howlett – Aug 22nd, 2025.pdf" at bounding box center [737, 334] width 293 height 28
type input "Director Resignation Process – Robert Howlett – Aug 22nd, 2025.pdf"
click at [880, 382] on button "Save" at bounding box center [865, 390] width 55 height 26
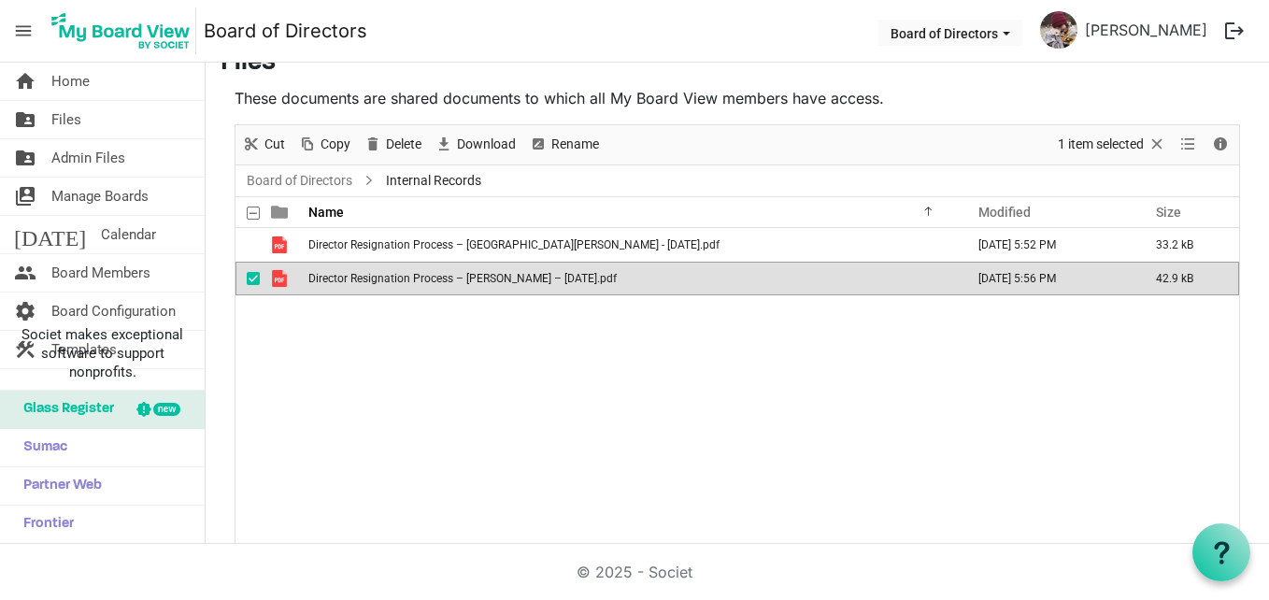
click at [661, 335] on div "Director Resignation Process – Israel Ekanem - Aug 27th 2025.pdf August 27, 202…" at bounding box center [738, 386] width 1004 height 316
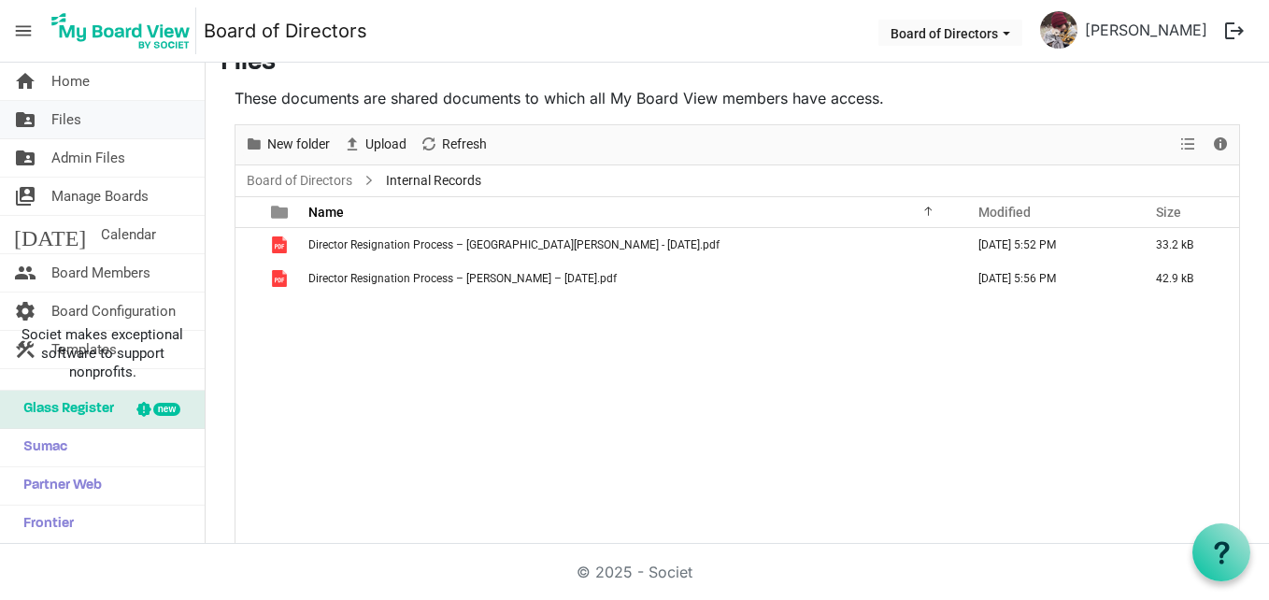
click at [132, 116] on link "folder_shared Files" at bounding box center [102, 119] width 205 height 37
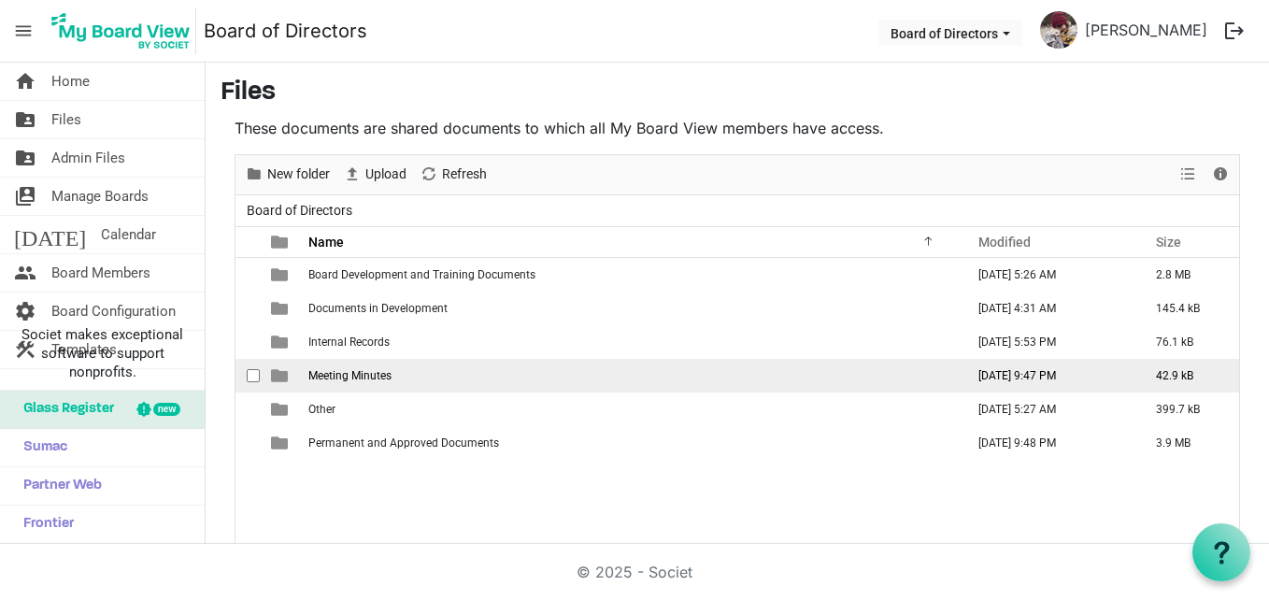
click at [417, 382] on td "Meeting Minutes" at bounding box center [631, 376] width 656 height 34
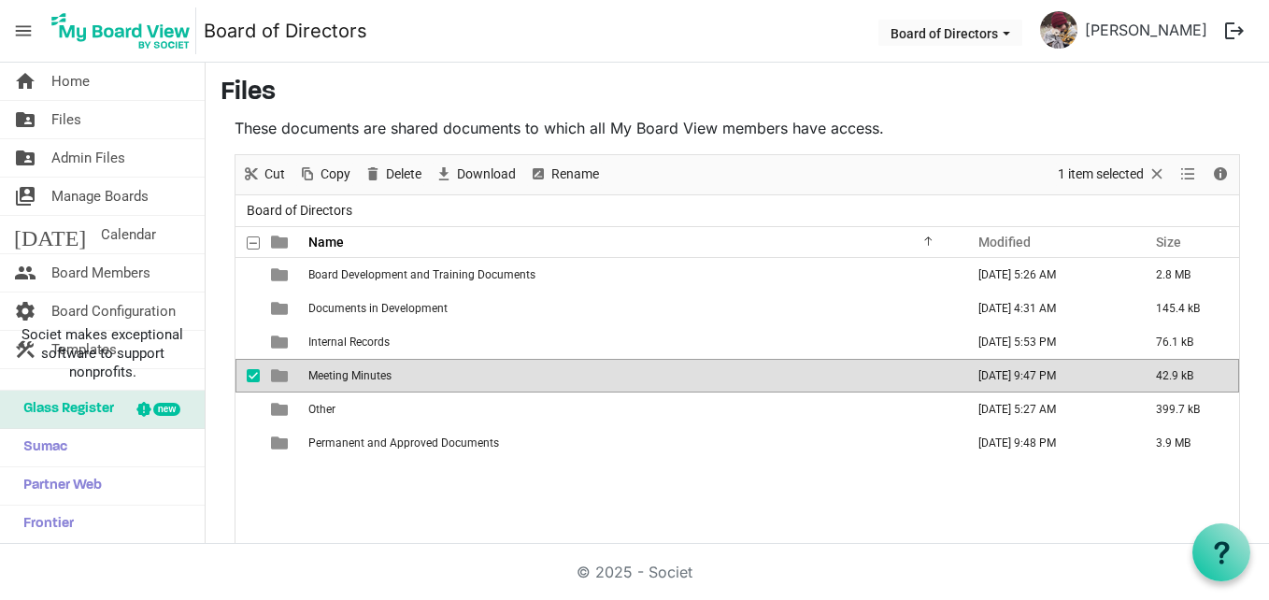
click at [417, 382] on td "Meeting Minutes" at bounding box center [631, 376] width 656 height 34
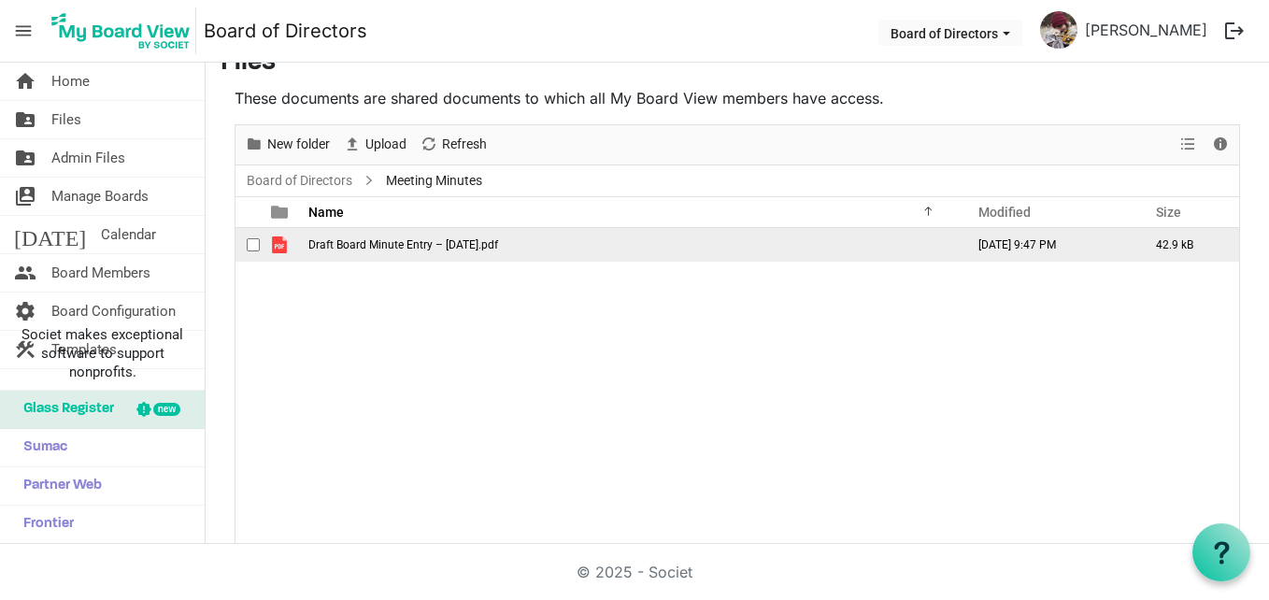
click at [434, 246] on span "Draft Board Minute Entry – Aug 22nd, 2025.pdf" at bounding box center [403, 244] width 190 height 13
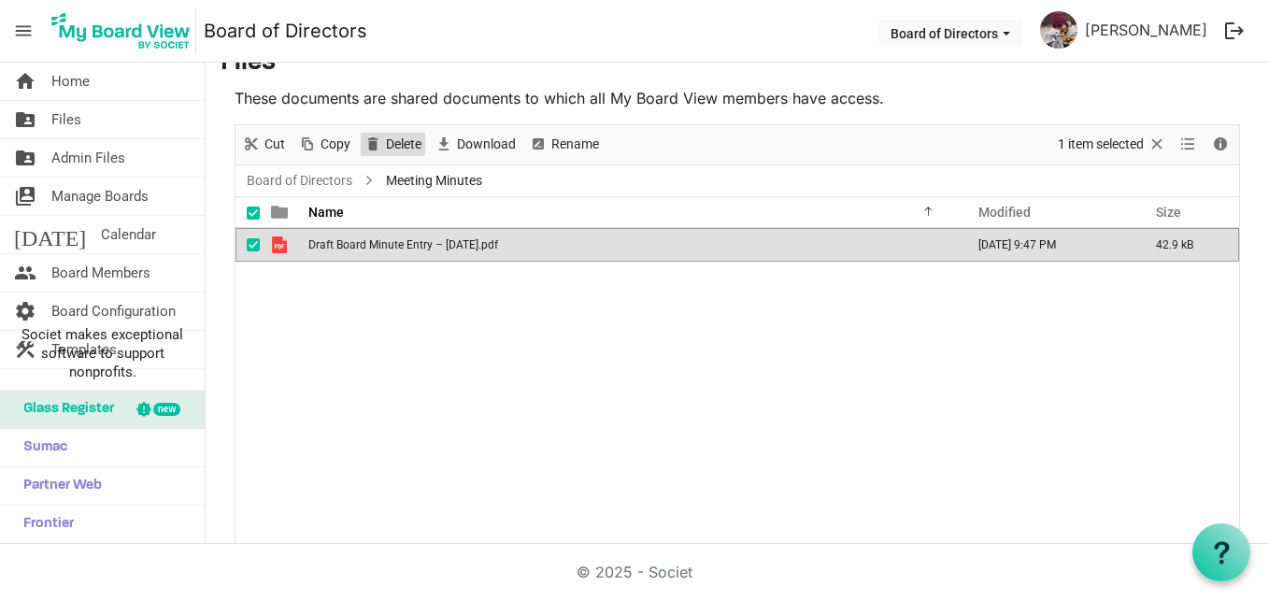
click at [409, 147] on span "Delete" at bounding box center [403, 144] width 39 height 23
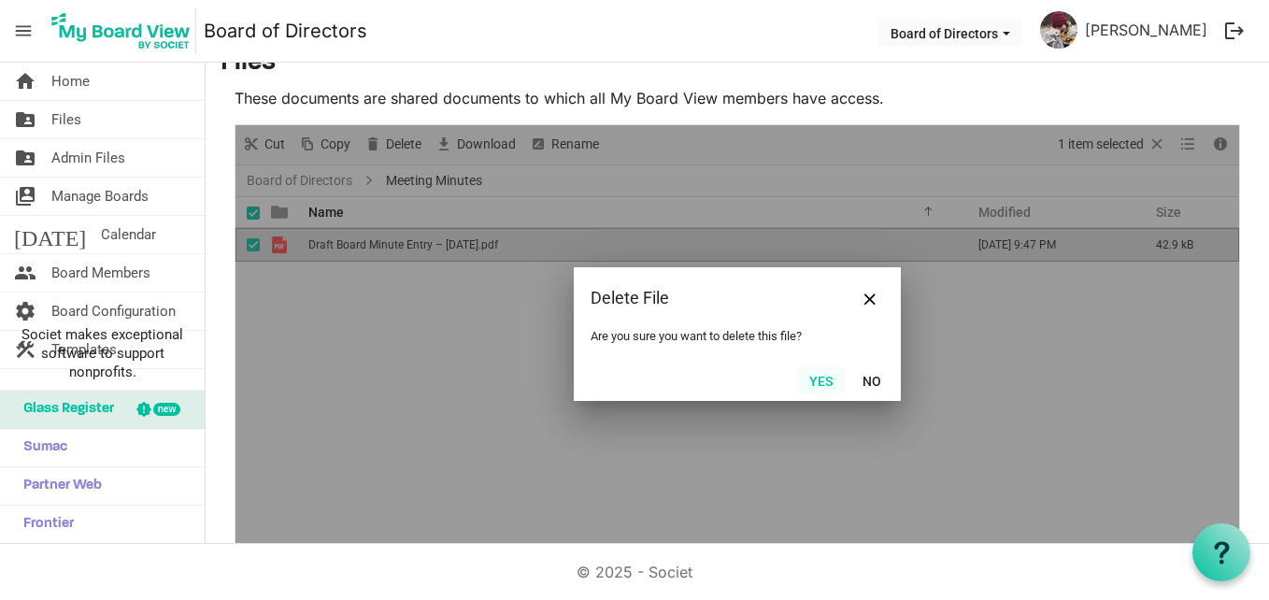
click at [811, 374] on button "Yes" at bounding box center [821, 380] width 48 height 26
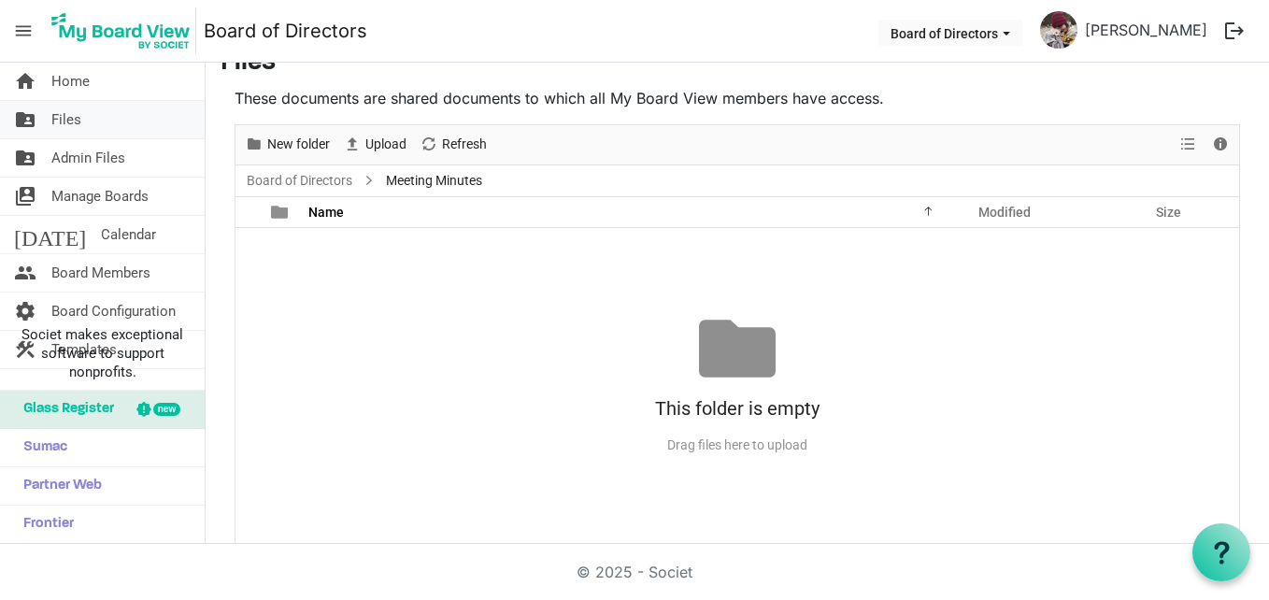
click at [113, 130] on link "folder_shared Files" at bounding box center [102, 119] width 205 height 37
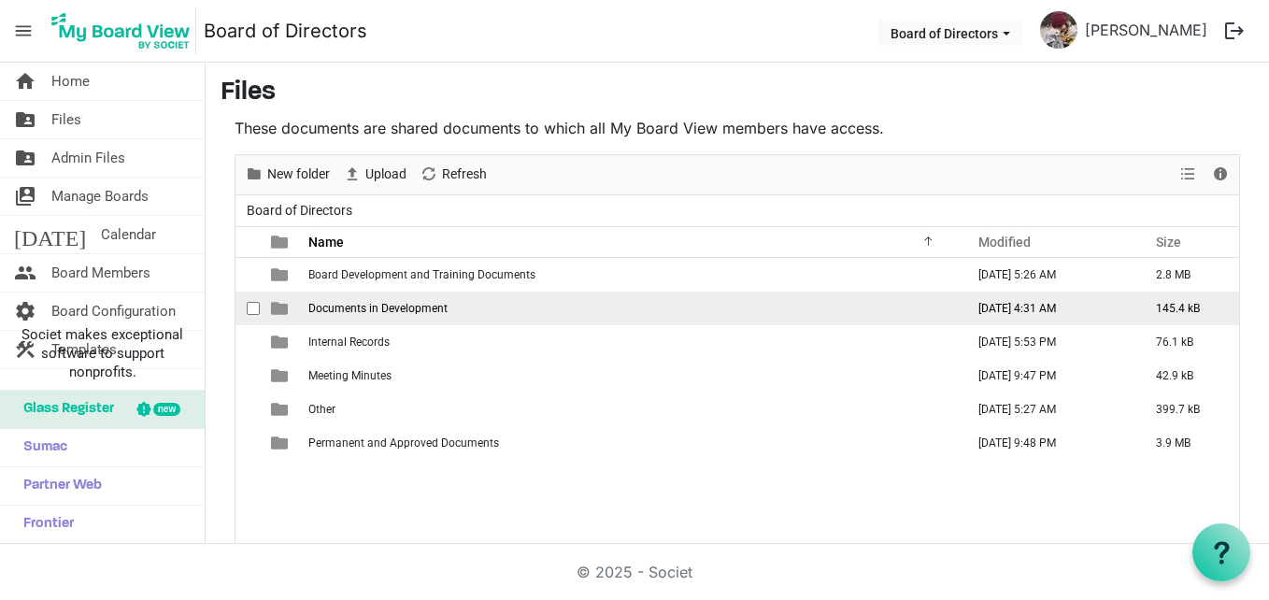
click at [476, 307] on td "Documents in Development" at bounding box center [631, 309] width 656 height 34
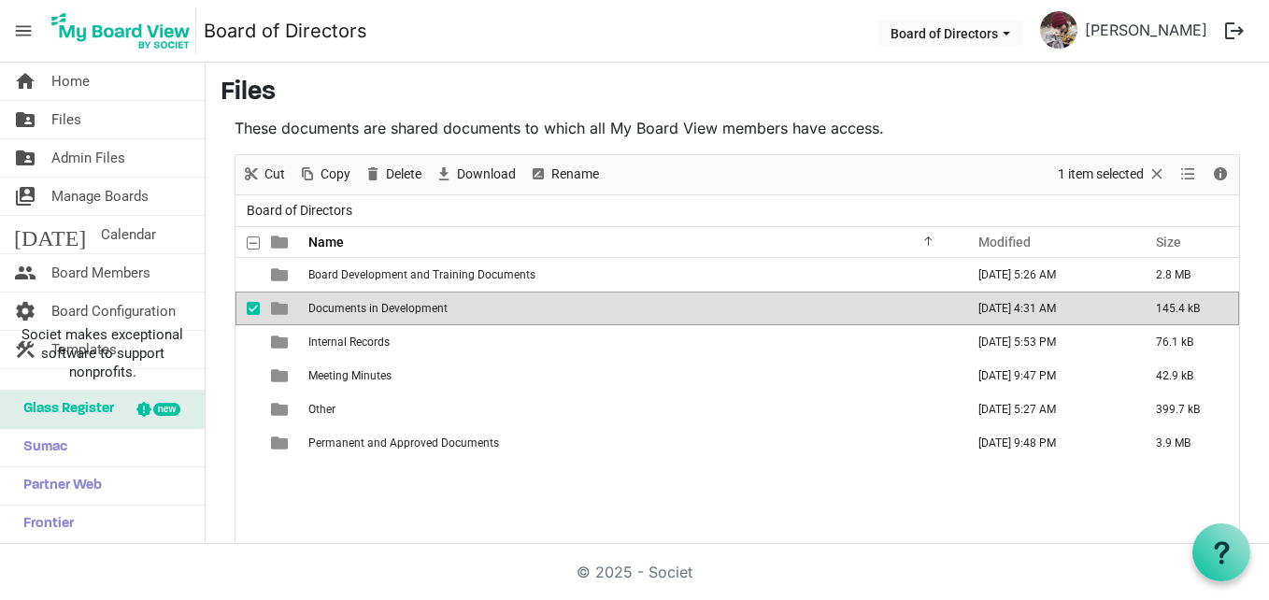
click at [476, 307] on td "Documents in Development" at bounding box center [631, 309] width 656 height 34
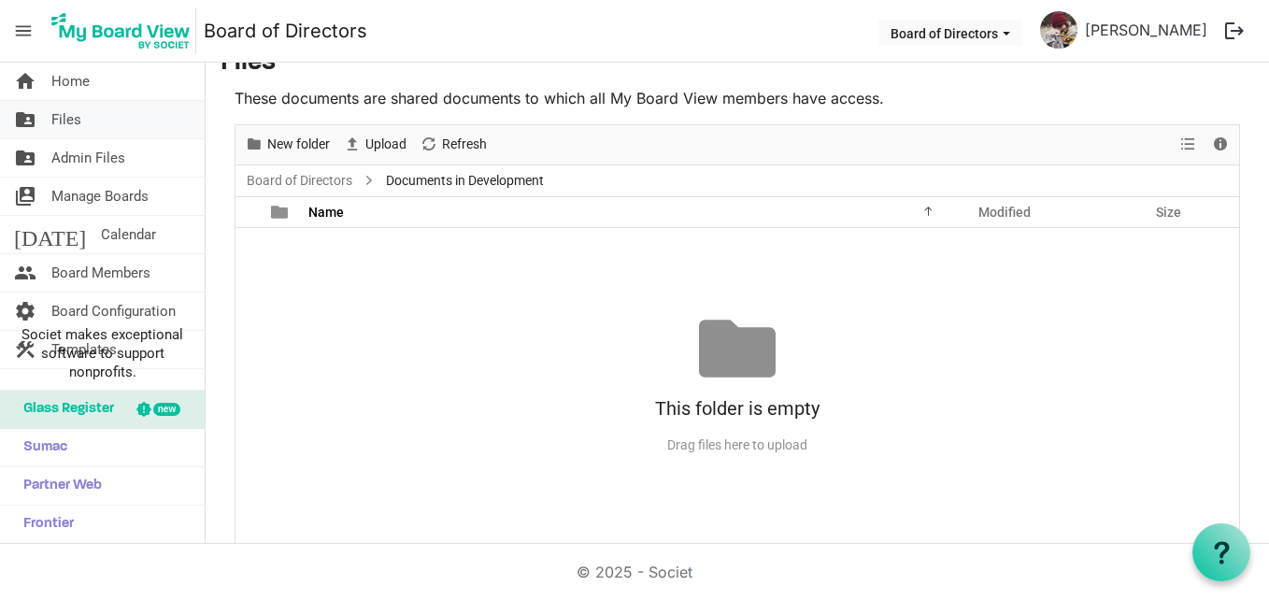
click at [116, 113] on link "folder_shared Files" at bounding box center [102, 119] width 205 height 37
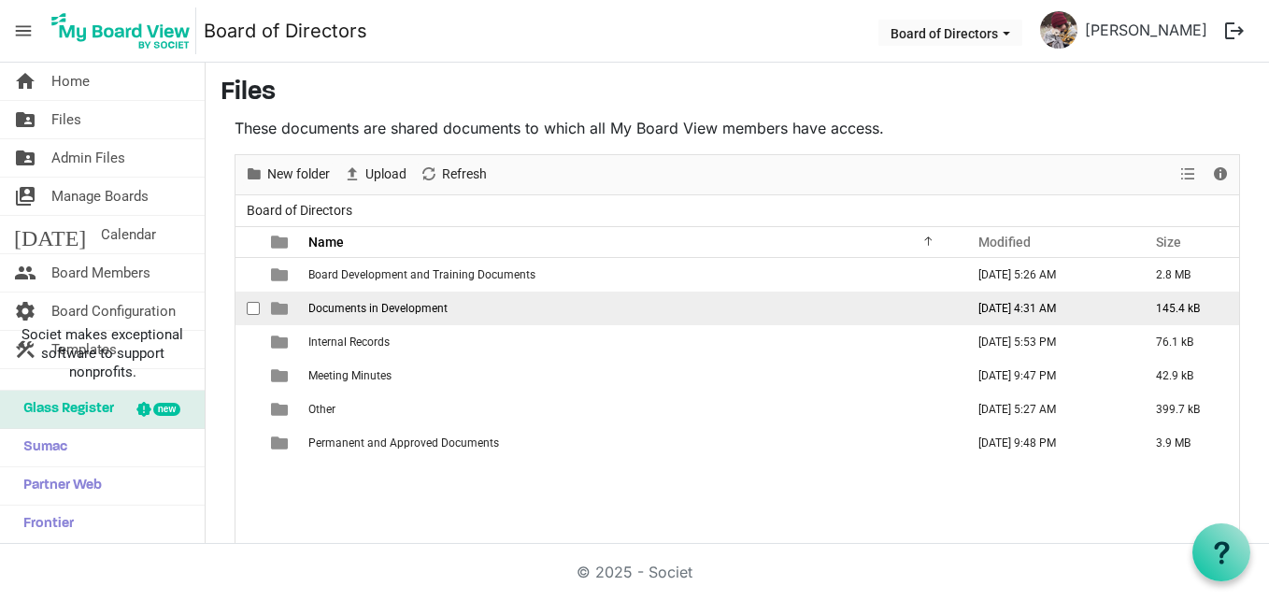
click at [548, 313] on td "Documents in Development" at bounding box center [631, 309] width 656 height 34
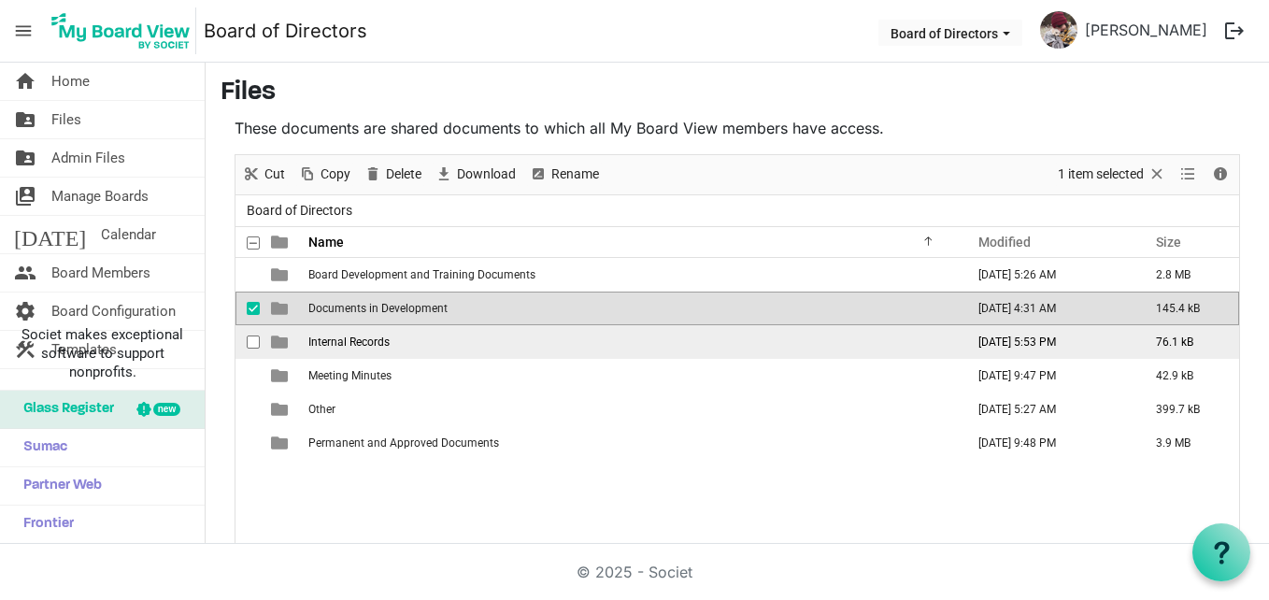
click at [460, 336] on td "Internal Records" at bounding box center [631, 342] width 656 height 34
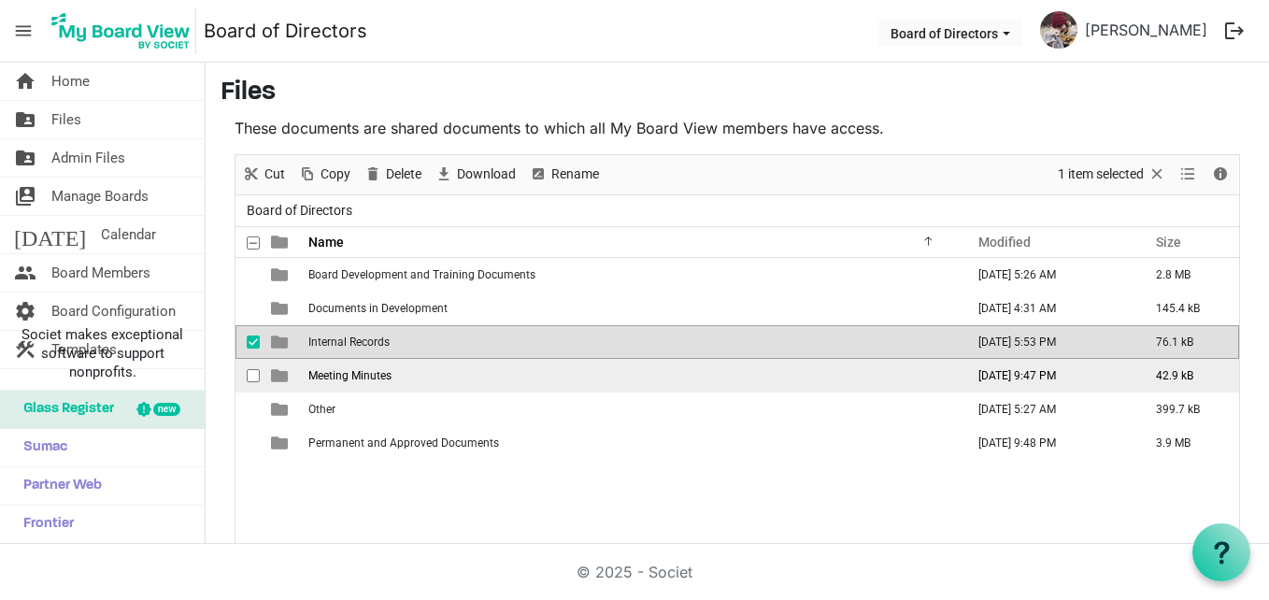
click at [451, 369] on td "Meeting Minutes" at bounding box center [631, 376] width 656 height 34
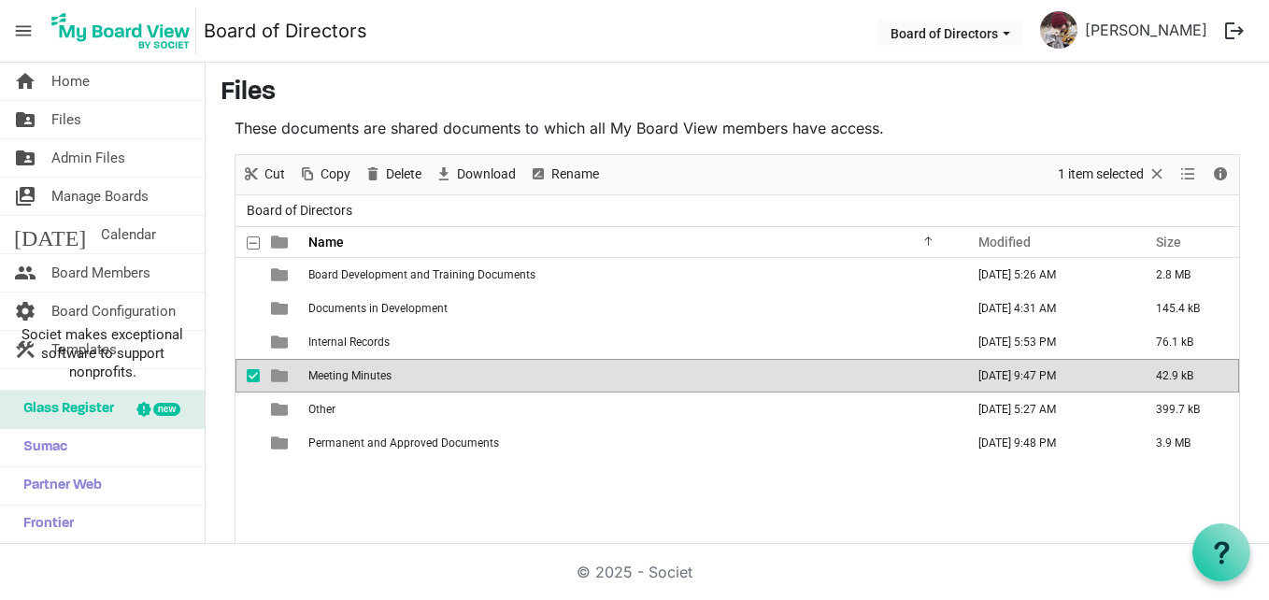
click at [451, 368] on td "Meeting Minutes" at bounding box center [631, 376] width 656 height 34
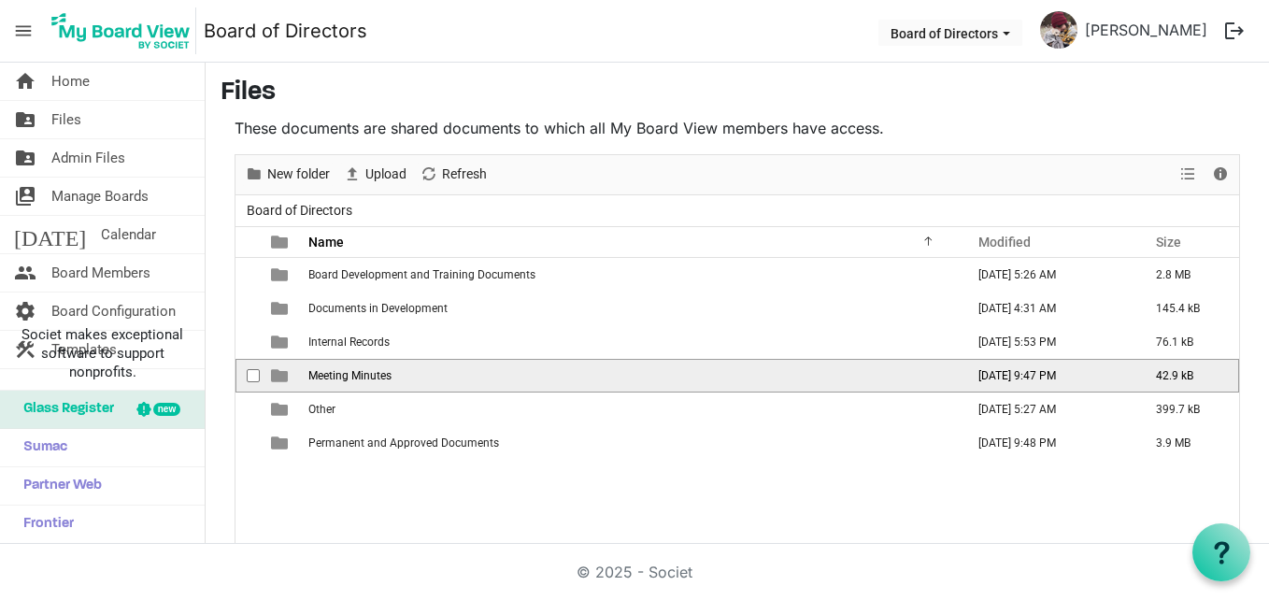
click at [451, 368] on td "Meeting Minutes" at bounding box center [631, 376] width 656 height 34
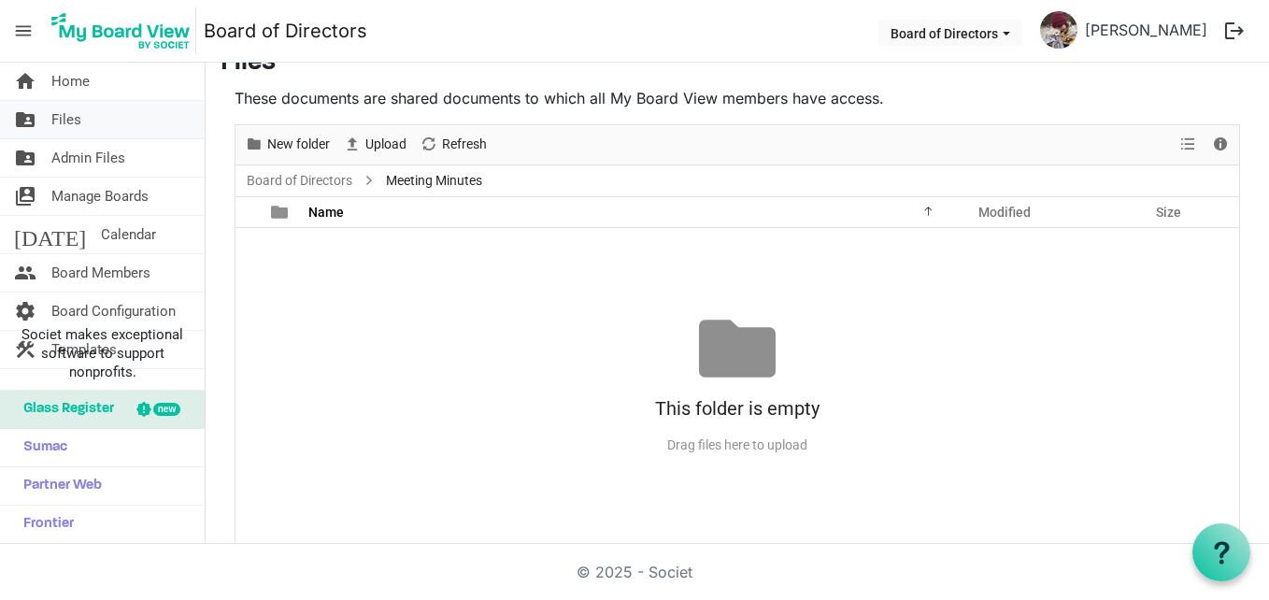
click at [116, 126] on link "folder_shared Files" at bounding box center [102, 119] width 205 height 37
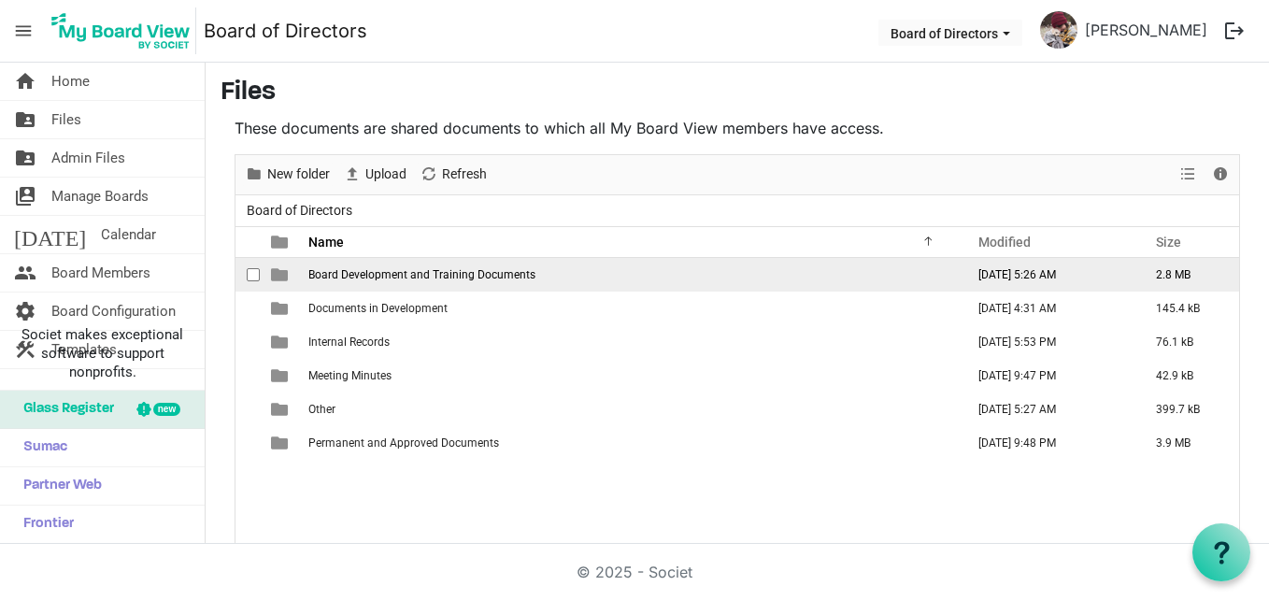
click at [504, 281] on td "Board Development and Training Documents" at bounding box center [631, 275] width 656 height 34
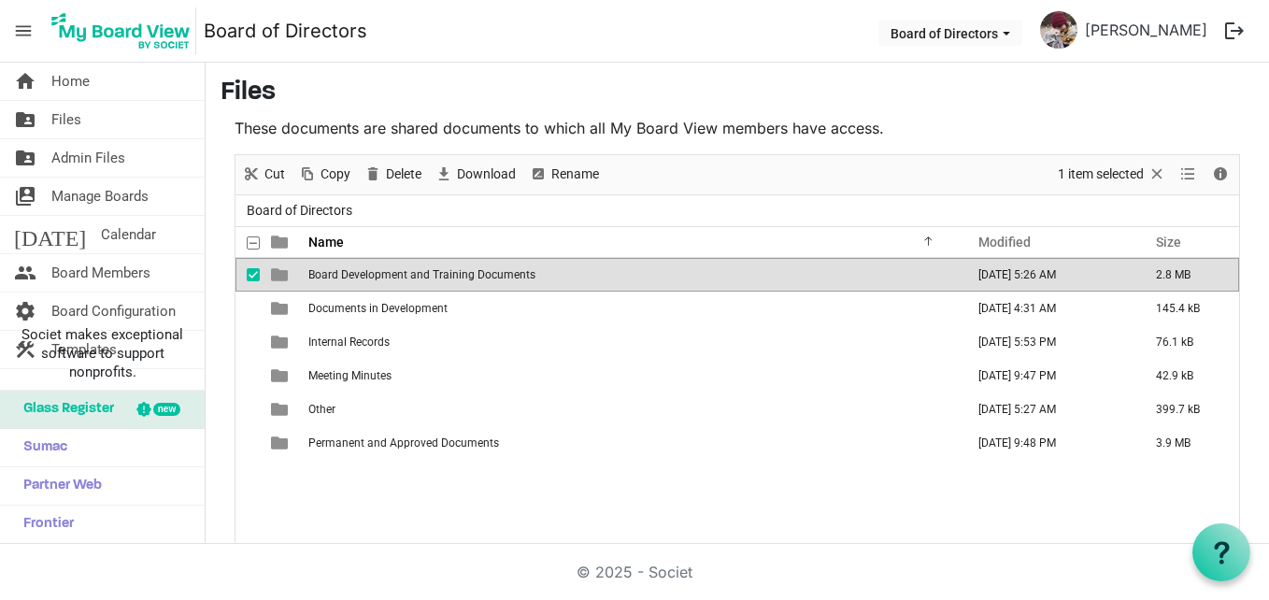
click at [504, 281] on td "Board Development and Training Documents" at bounding box center [631, 275] width 656 height 34
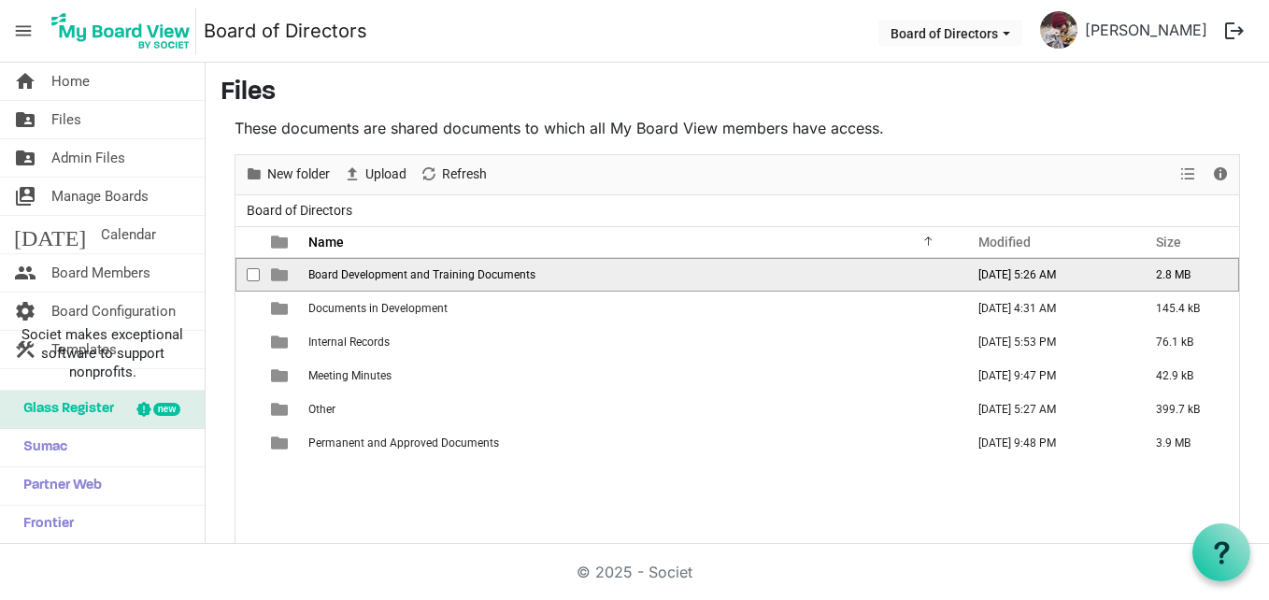
click at [504, 281] on td "Board Development and Training Documents" at bounding box center [631, 275] width 656 height 34
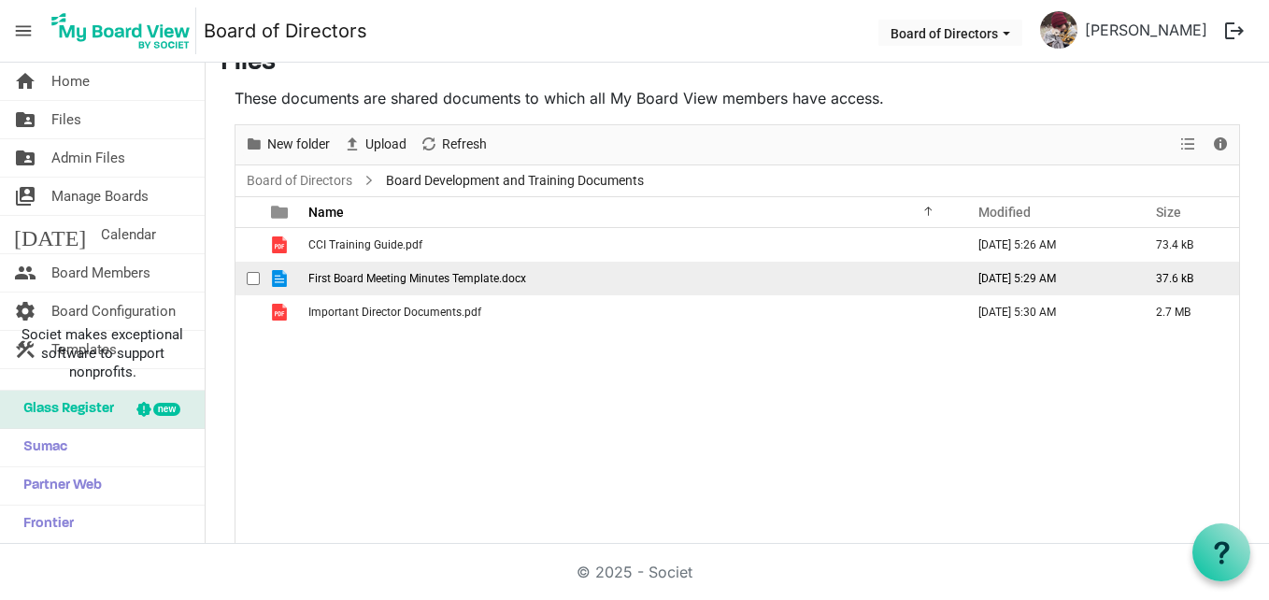
click at [609, 262] on td "First Board Meeting Minutes Template.docx" at bounding box center [631, 279] width 656 height 34
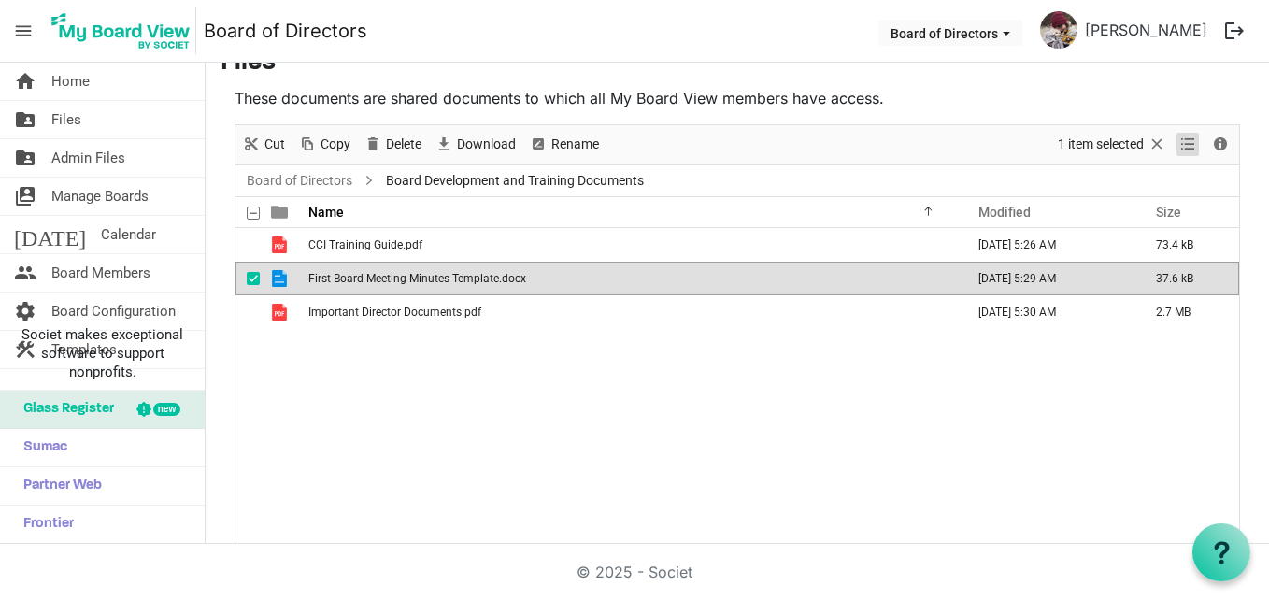
click at [1177, 144] on span "View dropdownbutton" at bounding box center [1188, 144] width 22 height 23
click at [334, 141] on span "Copy" at bounding box center [336, 144] width 34 height 23
click at [82, 113] on link "folder_shared Files" at bounding box center [102, 119] width 205 height 37
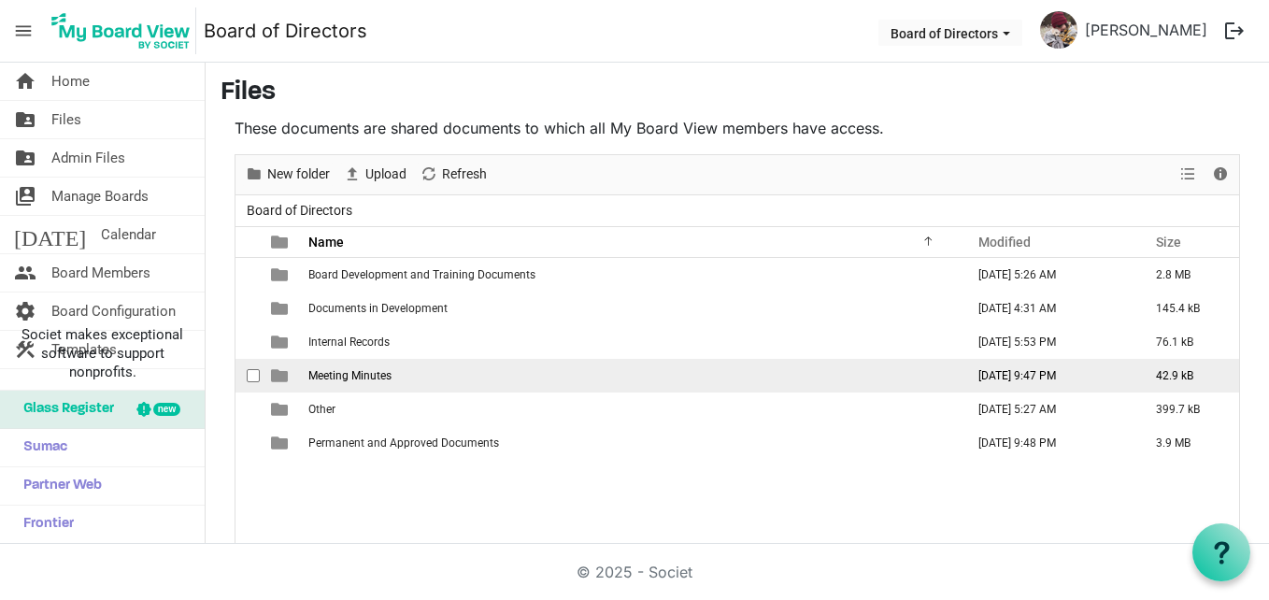
click at [358, 369] on span "Meeting Minutes" at bounding box center [349, 375] width 83 height 13
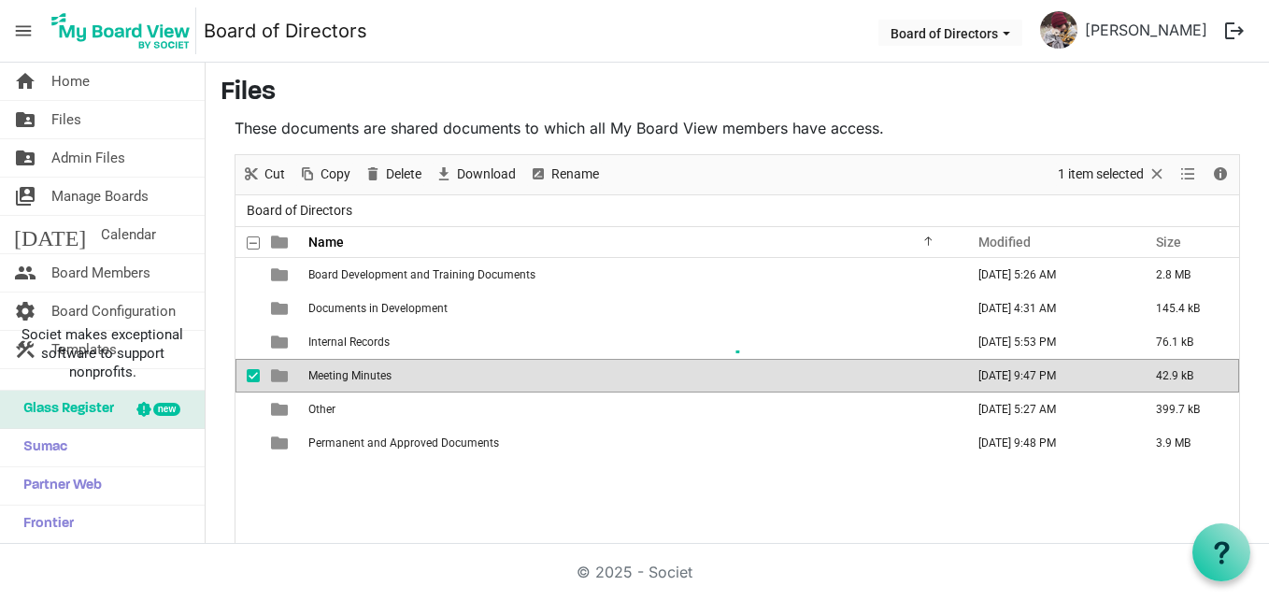
scroll to position [30, 0]
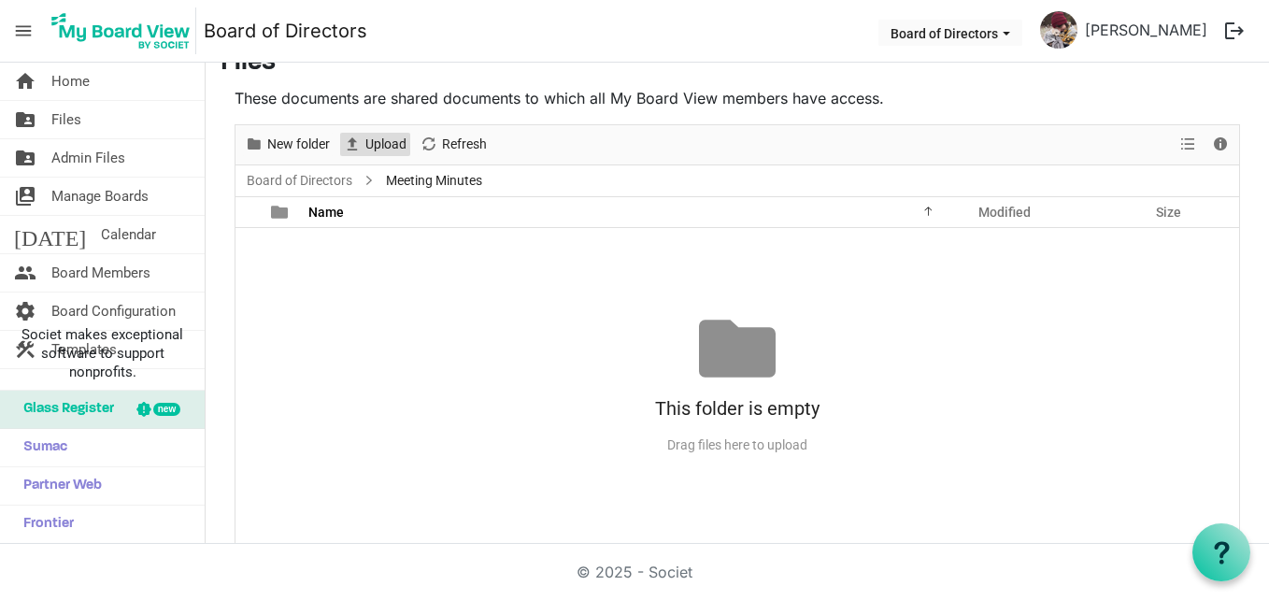
click at [384, 134] on span "Upload" at bounding box center [386, 144] width 45 height 23
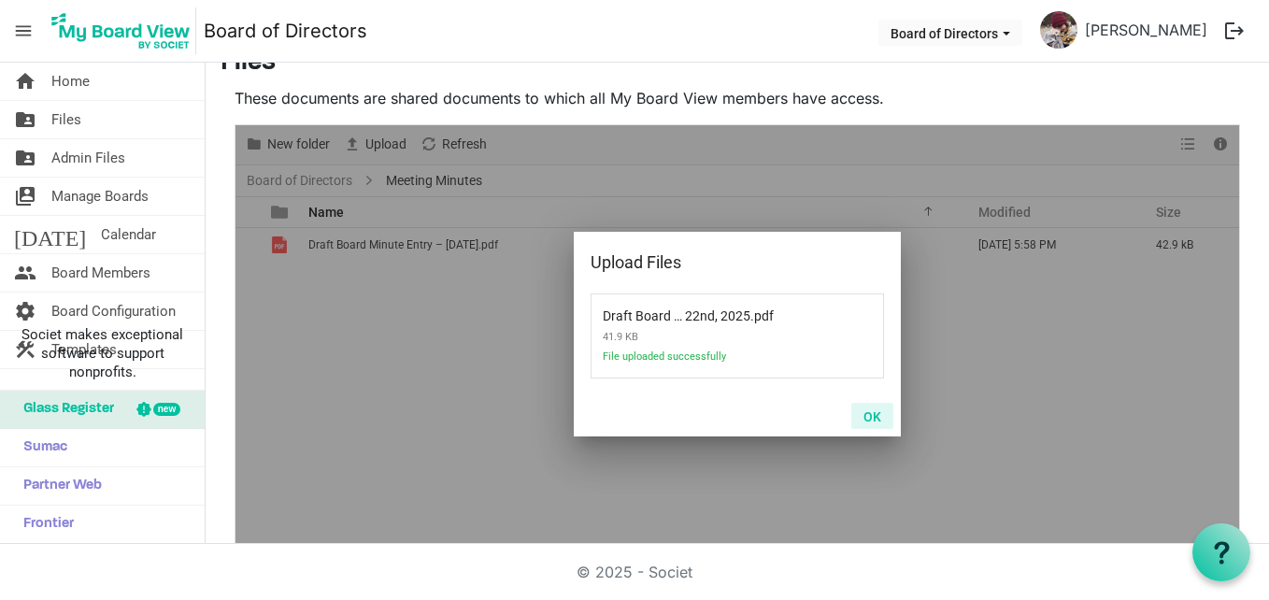
click at [869, 412] on button "OK" at bounding box center [872, 416] width 42 height 26
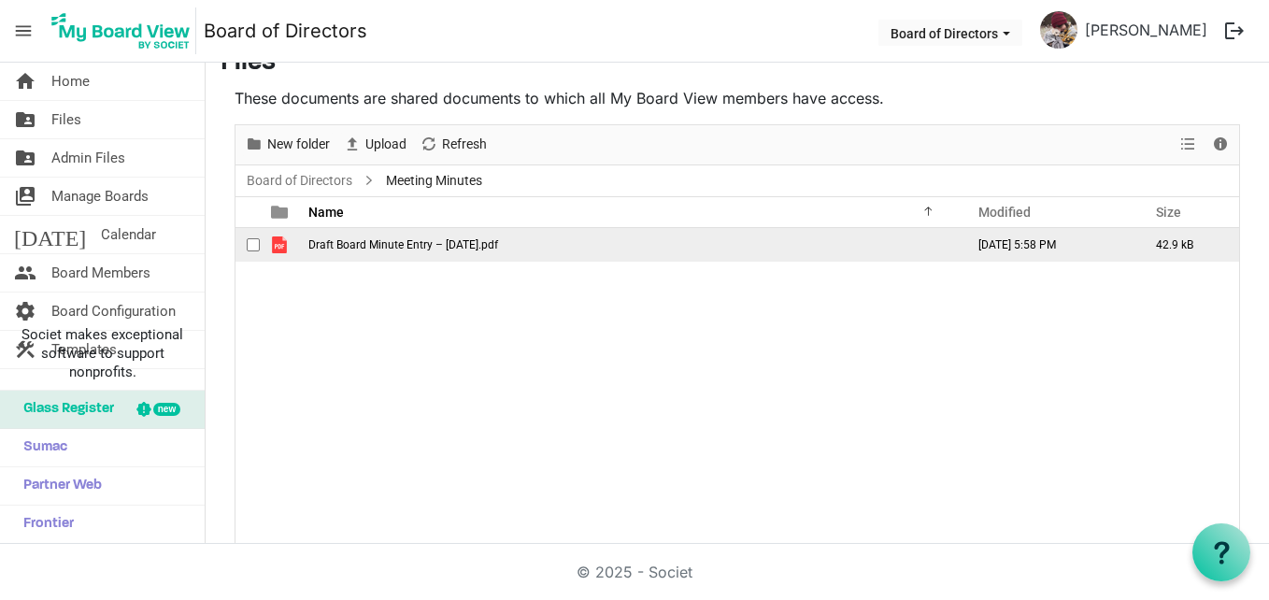
click at [454, 245] on span "Draft Board Minute Entry – Aug 22nd, 2025.pdf" at bounding box center [403, 244] width 190 height 13
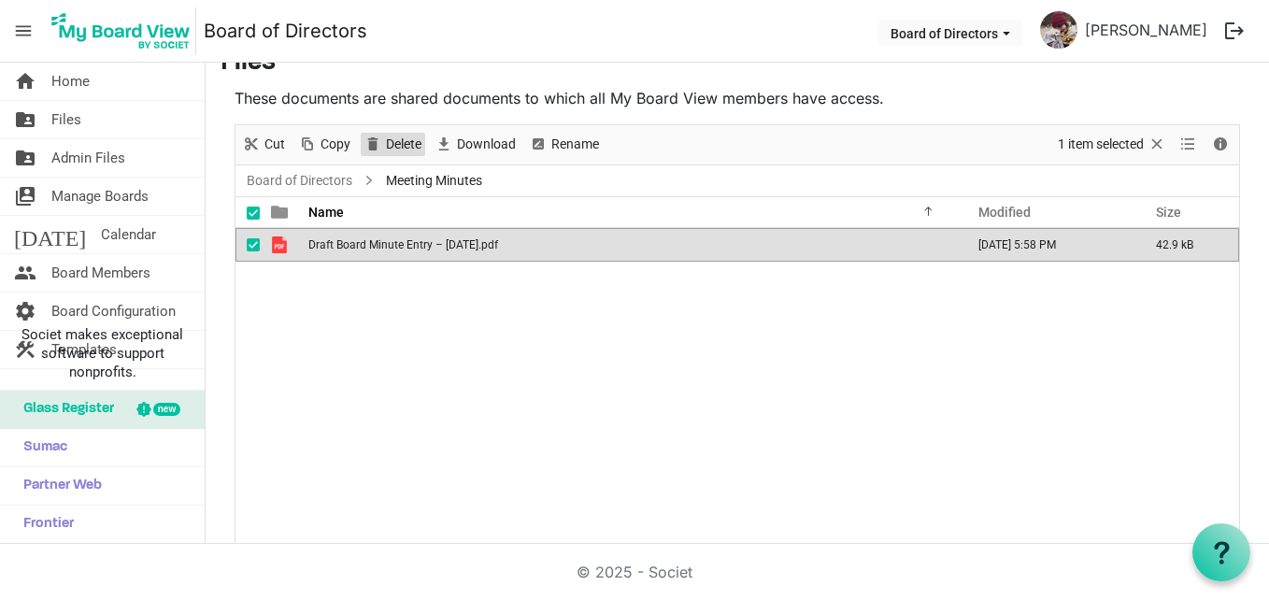
click at [389, 146] on span "Delete" at bounding box center [403, 144] width 39 height 23
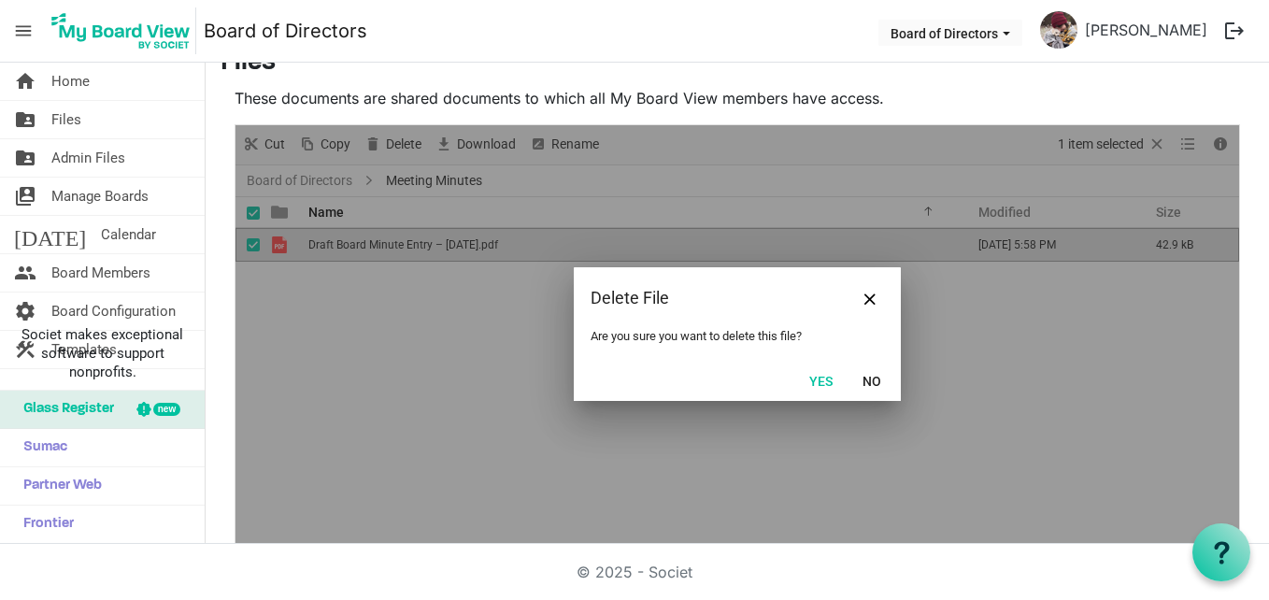
click at [813, 380] on button "Yes" at bounding box center [821, 380] width 48 height 26
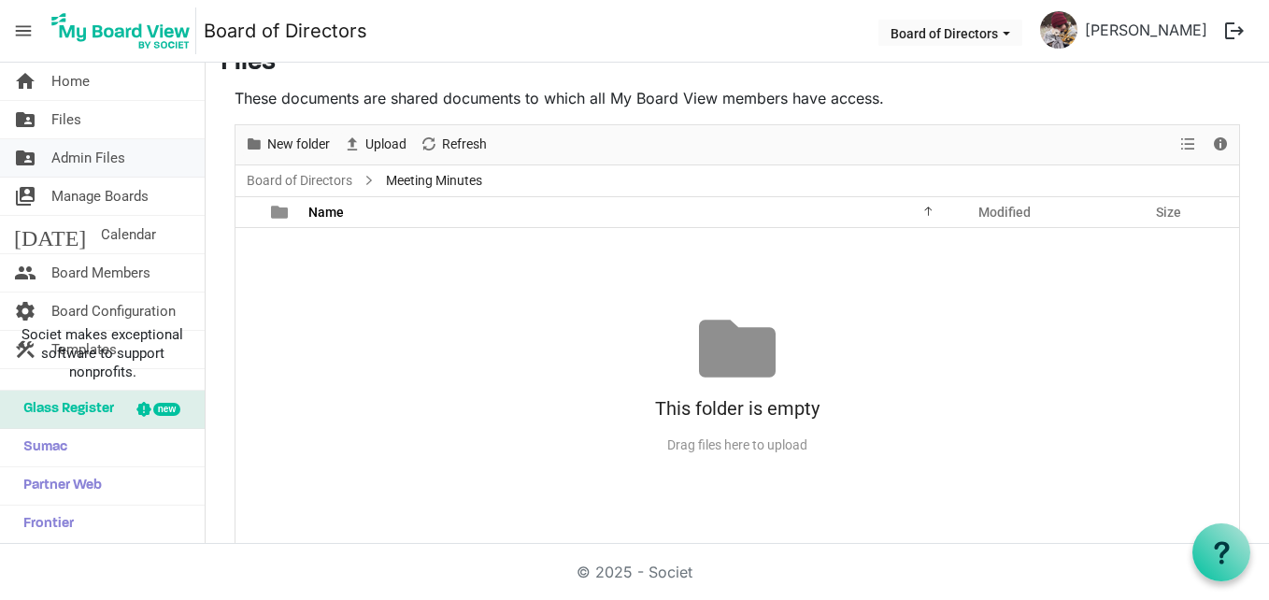
click at [85, 146] on span "Admin Files" at bounding box center [88, 157] width 74 height 37
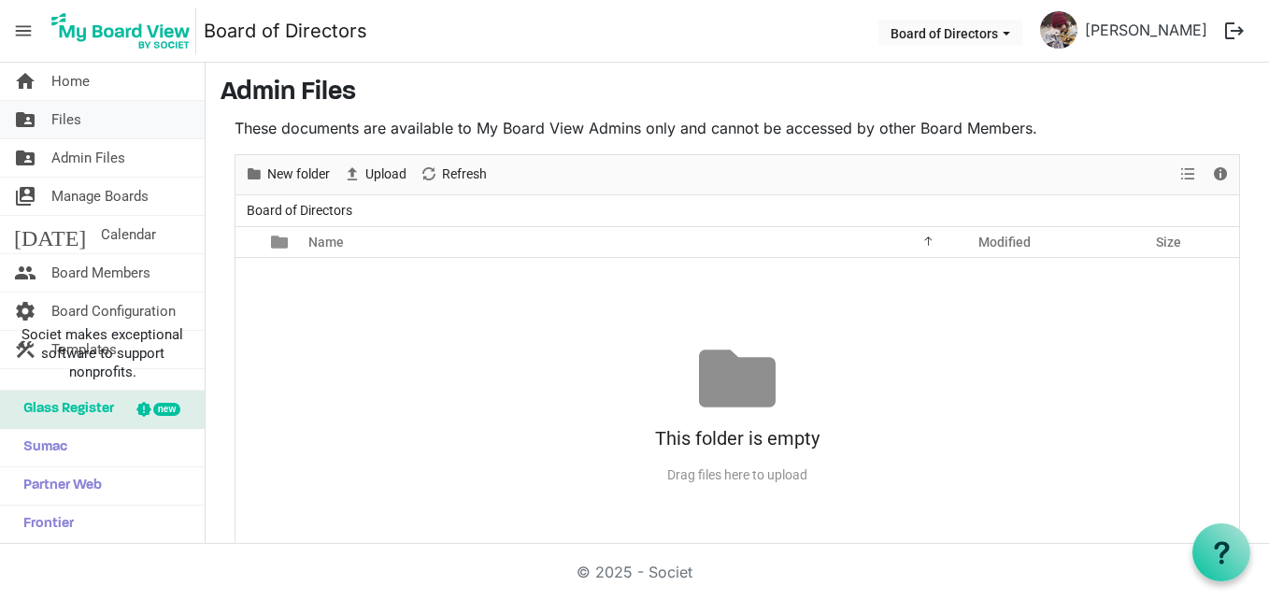
click at [85, 108] on link "folder_shared Files" at bounding box center [102, 119] width 205 height 37
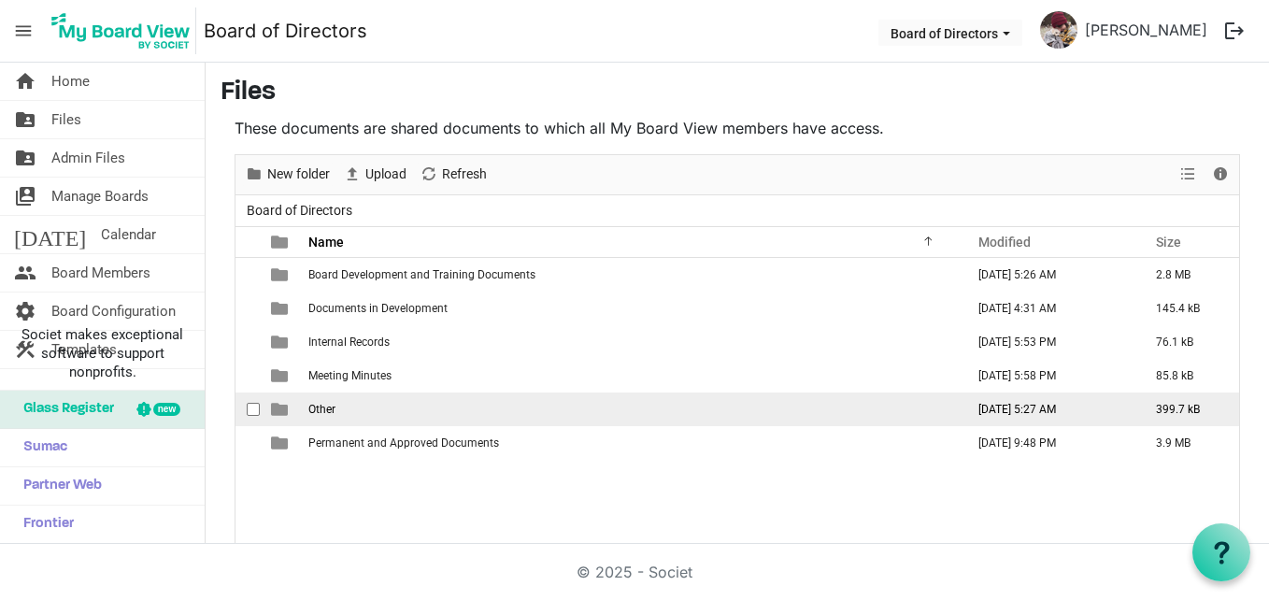
click at [361, 405] on td "Other" at bounding box center [631, 410] width 656 height 34
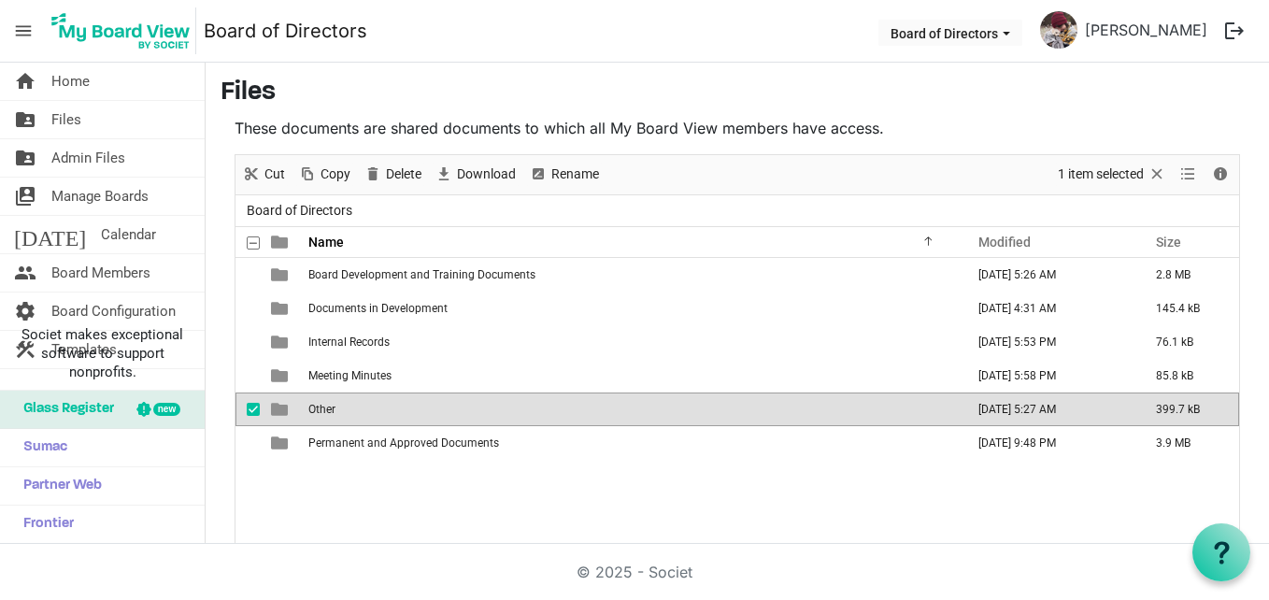
click at [361, 405] on td "Other" at bounding box center [631, 410] width 656 height 34
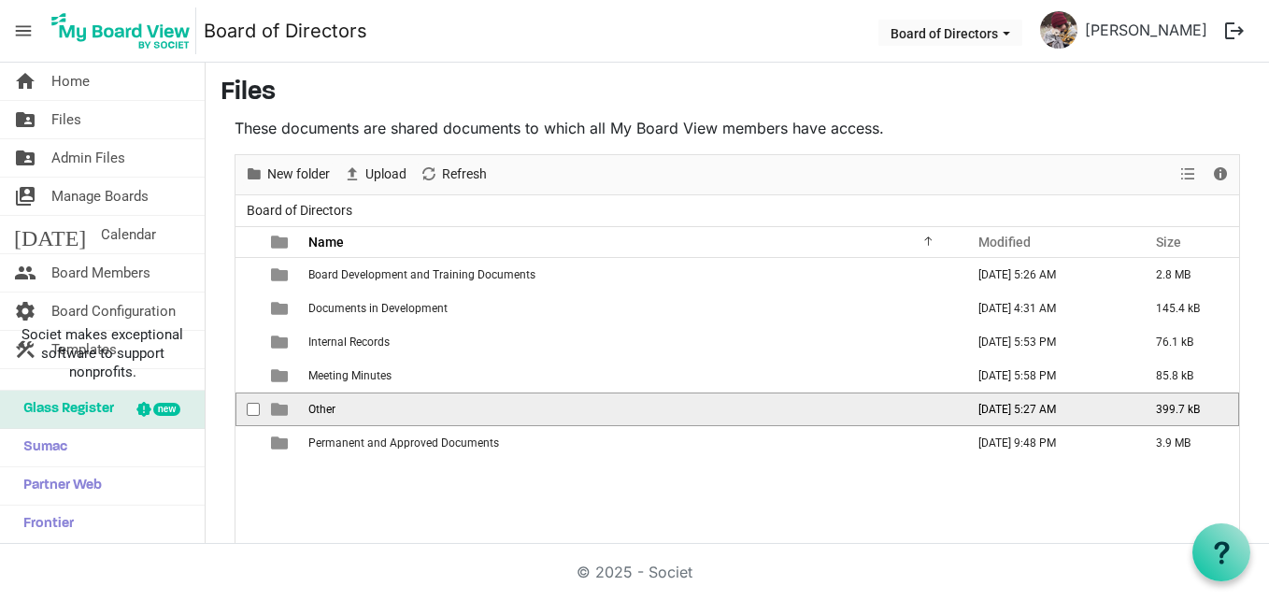
click at [361, 405] on td "Other" at bounding box center [631, 410] width 656 height 34
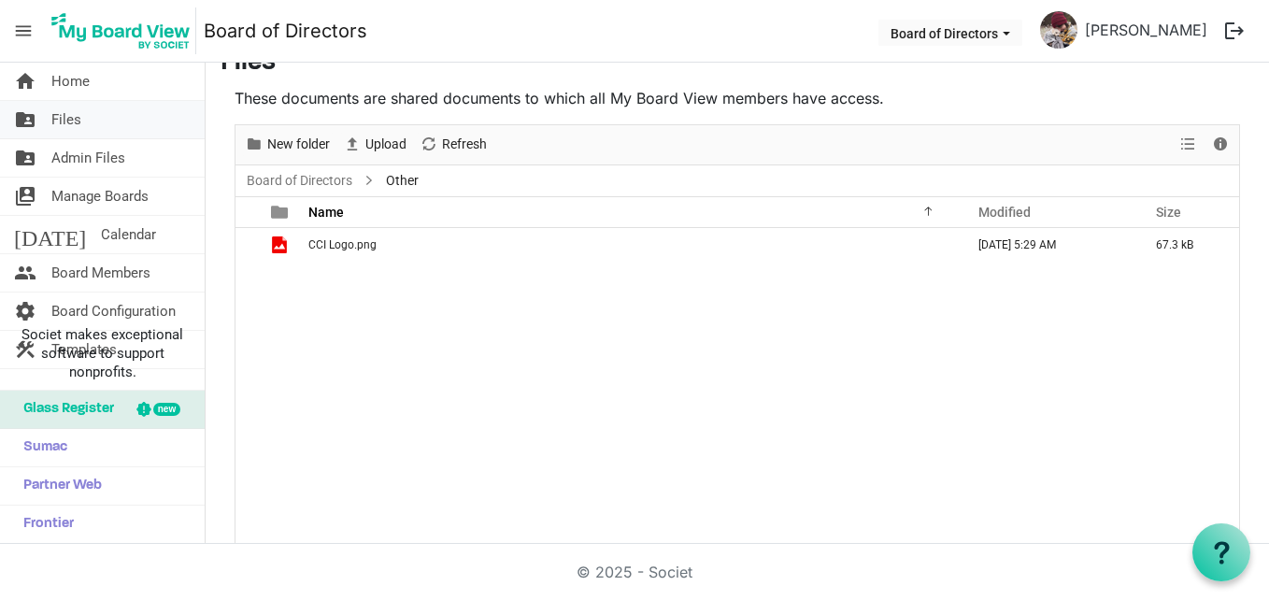
click at [95, 135] on link "folder_shared Files" at bounding box center [102, 119] width 205 height 37
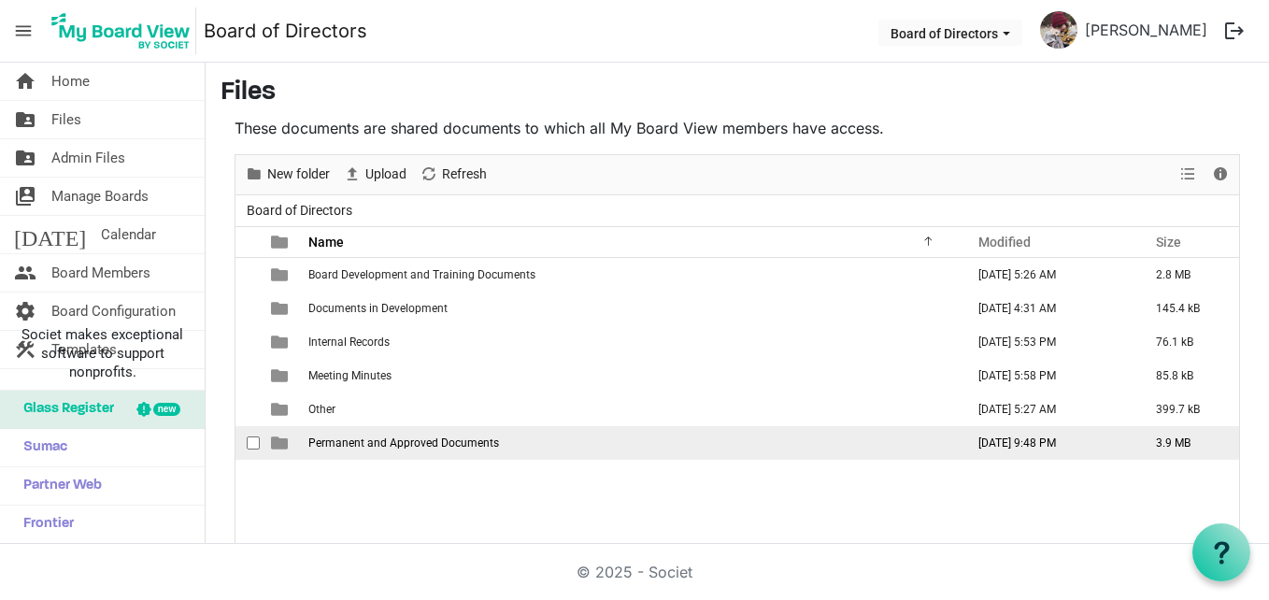
click at [422, 443] on span "Permanent and Approved Documents" at bounding box center [403, 442] width 191 height 13
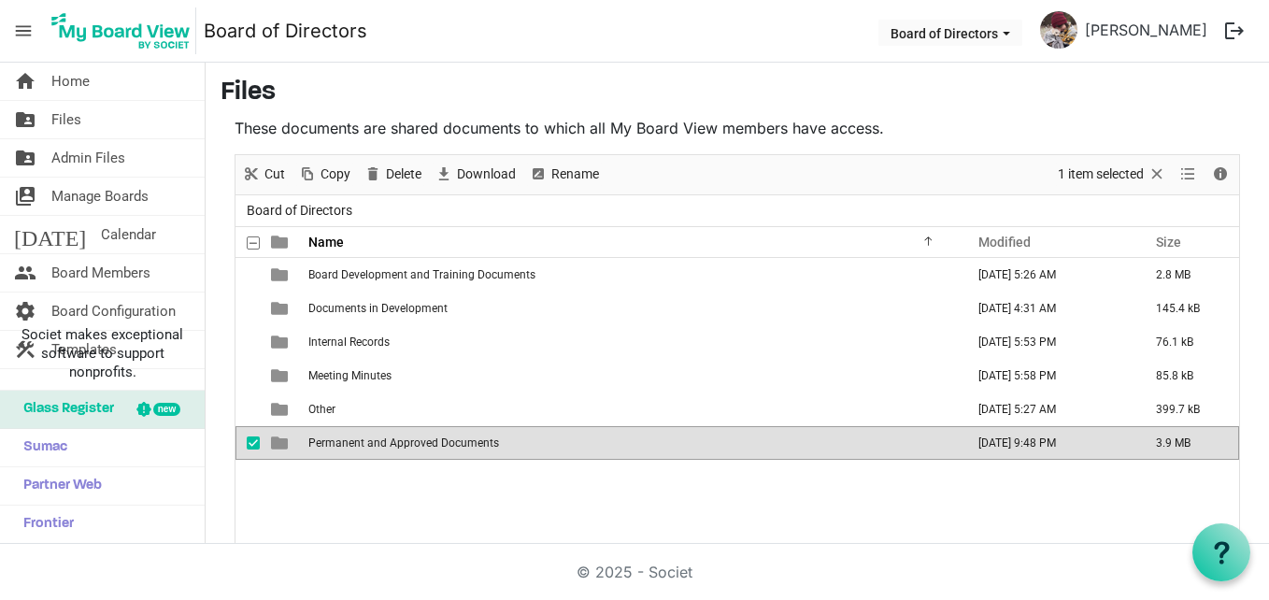
click at [422, 443] on span "Permanent and Approved Documents" at bounding box center [403, 442] width 191 height 13
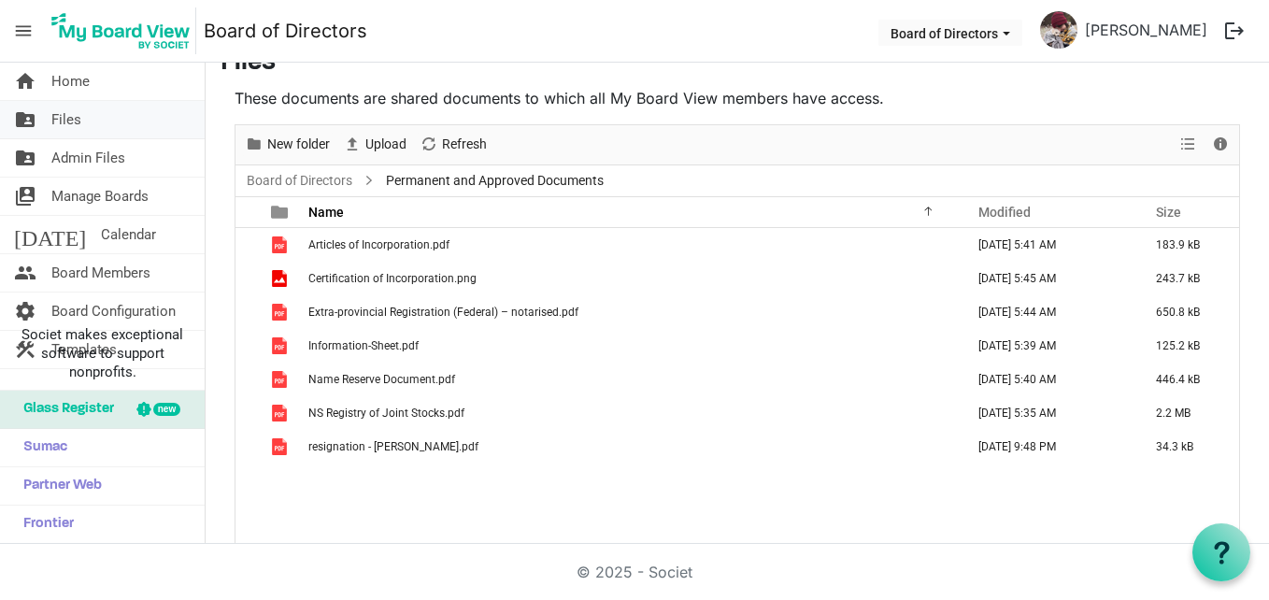
click at [59, 134] on span "Files" at bounding box center [66, 119] width 30 height 37
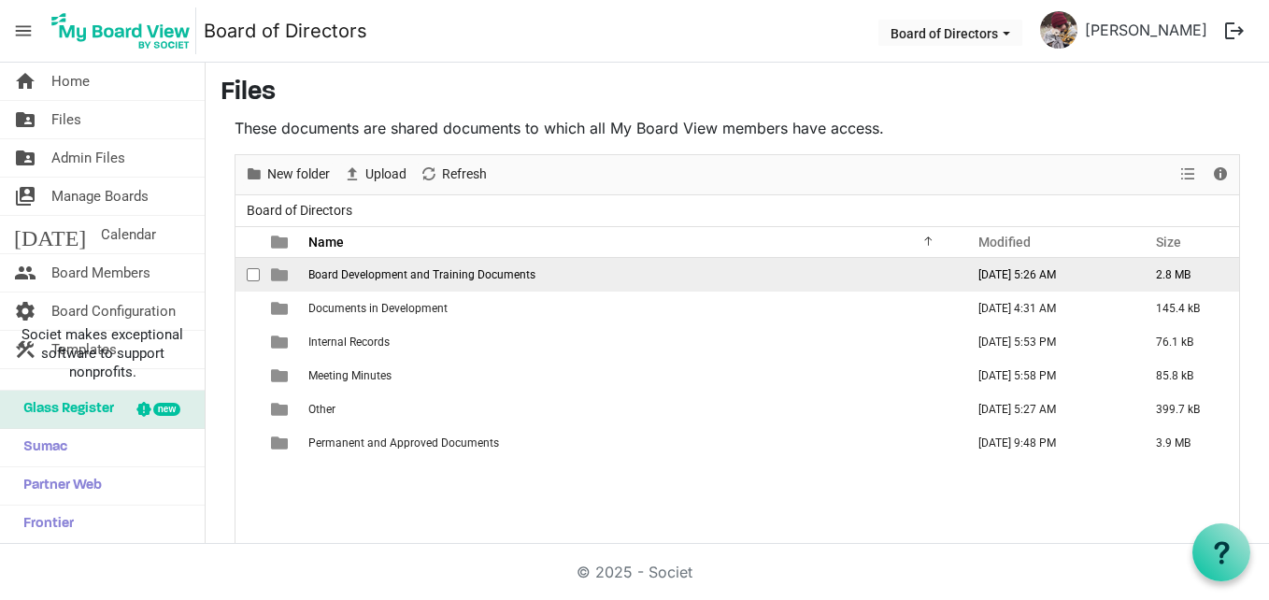
click at [325, 273] on span "Board Development and Training Documents" at bounding box center [421, 274] width 227 height 13
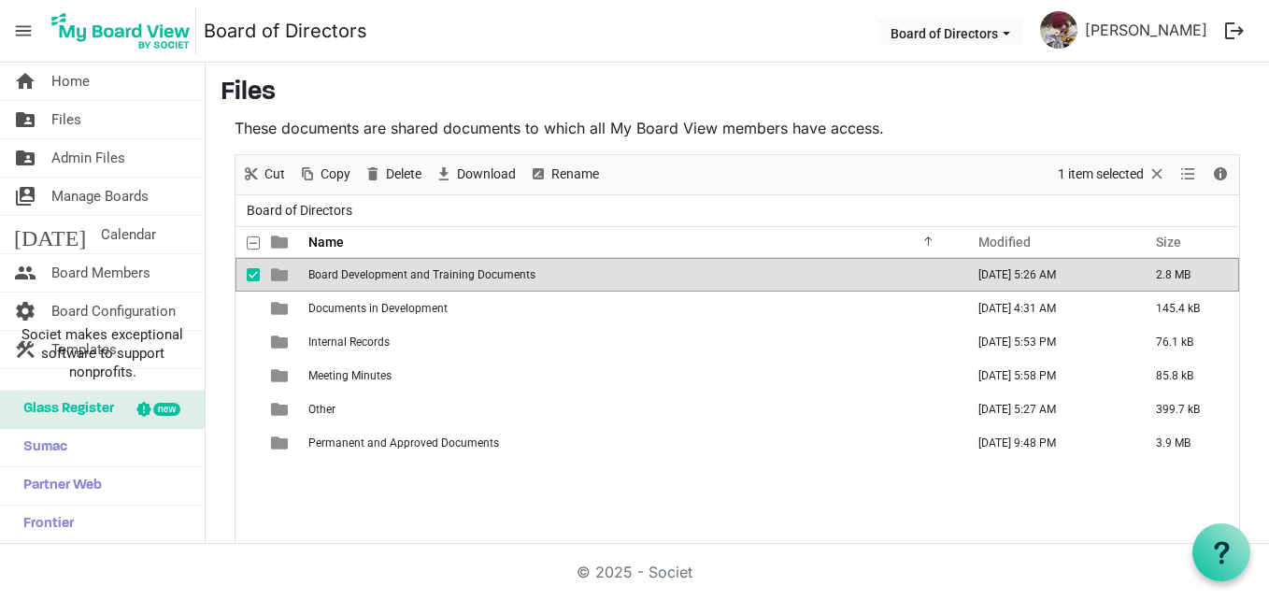
click at [325, 273] on span "Board Development and Training Documents" at bounding box center [421, 274] width 227 height 13
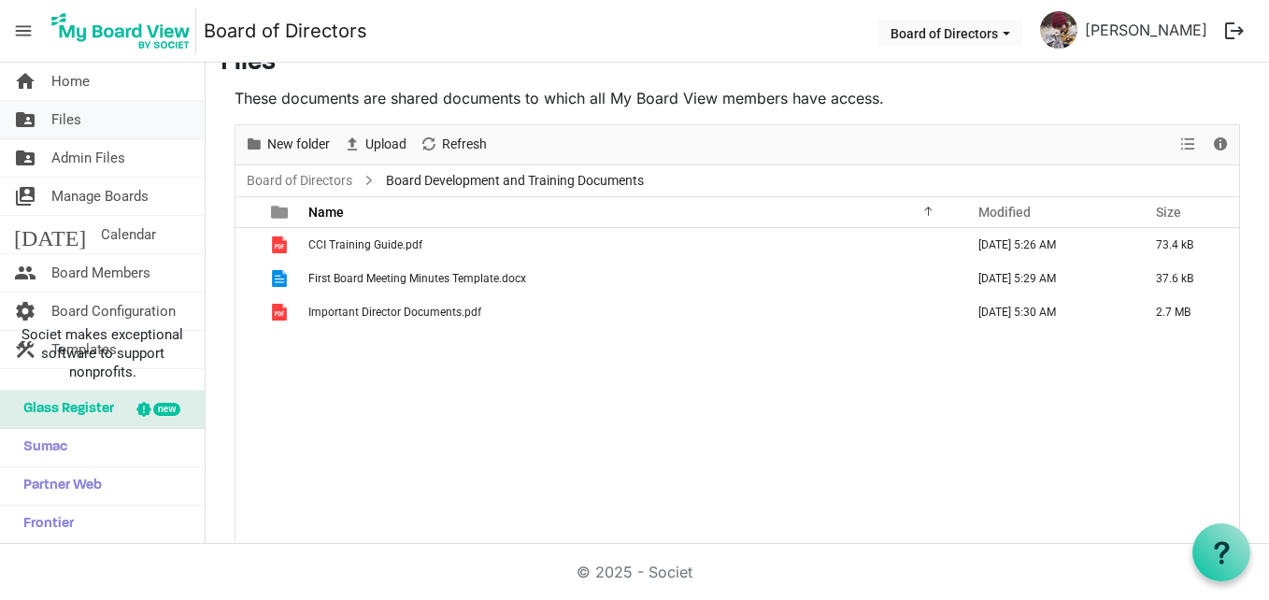
click at [62, 131] on span "Files" at bounding box center [66, 119] width 30 height 37
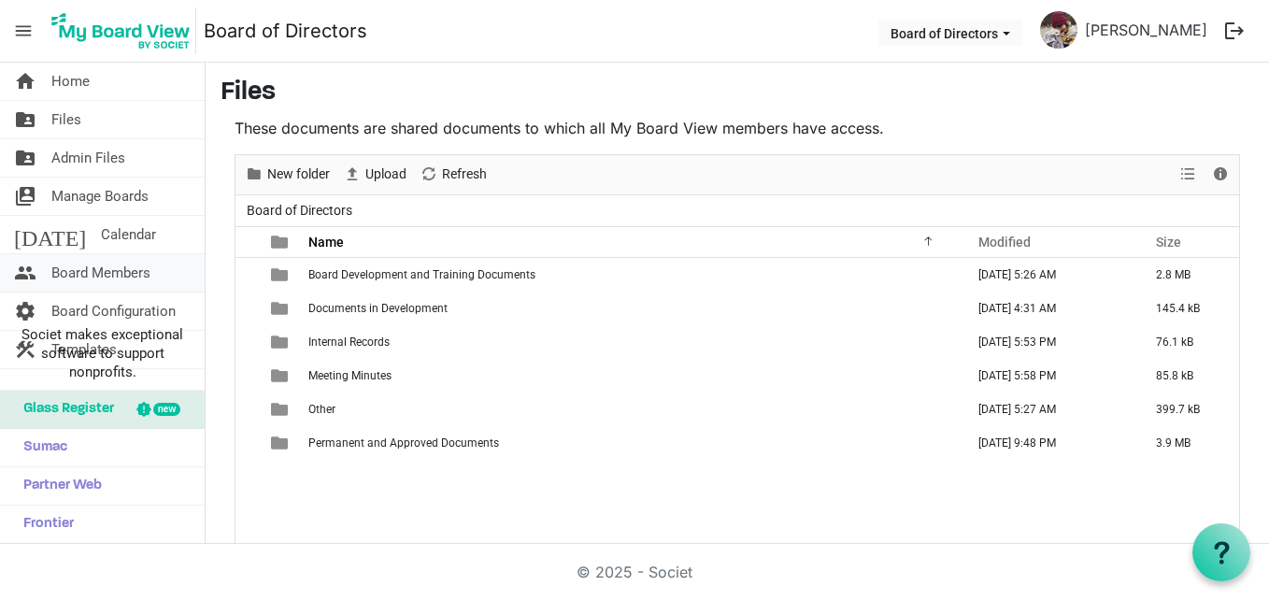
click at [124, 265] on span "Board Members" at bounding box center [100, 272] width 99 height 37
